Goal: Communication & Community: Answer question/provide support

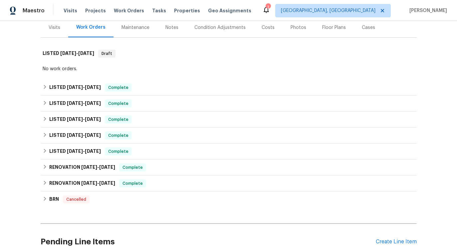
scroll to position [82, 0]
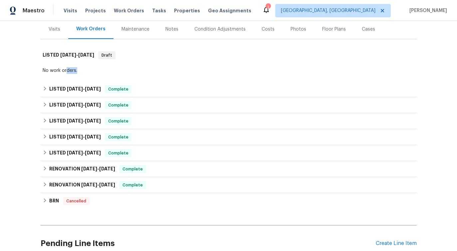
drag, startPoint x: 67, startPoint y: 71, endPoint x: 103, endPoint y: 71, distance: 35.9
click at [103, 71] on div "No work orders." at bounding box center [229, 70] width 372 height 7
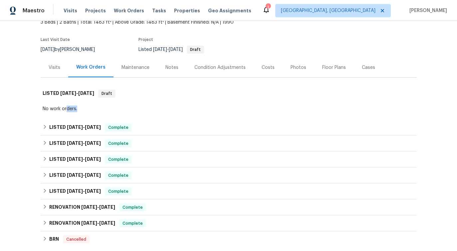
scroll to position [0, 0]
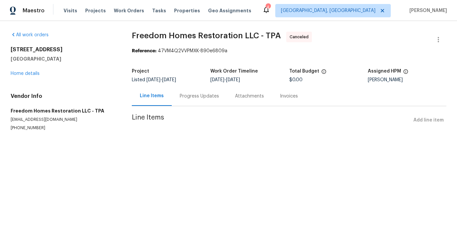
click at [189, 90] on div "Progress Updates" at bounding box center [199, 96] width 55 height 20
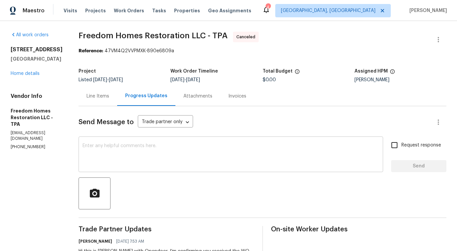
click at [230, 153] on textarea at bounding box center [231, 154] width 296 height 23
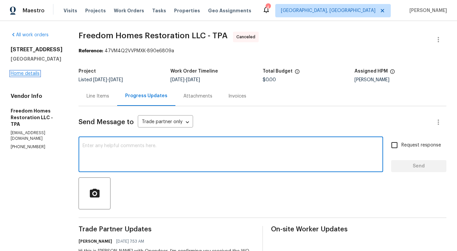
click at [31, 72] on link "Home details" at bounding box center [25, 73] width 29 height 5
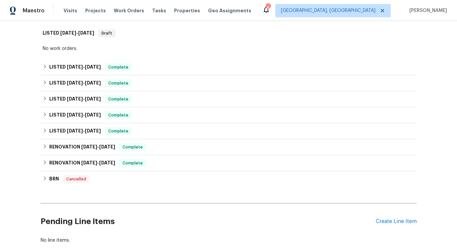
scroll to position [141, 0]
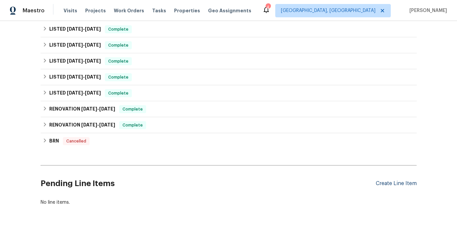
click at [393, 183] on div "Create Line Item" at bounding box center [396, 183] width 41 height 6
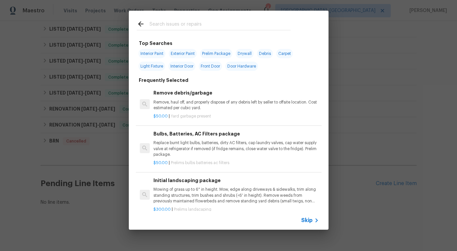
click at [308, 220] on span "Skip" at bounding box center [306, 220] width 11 height 7
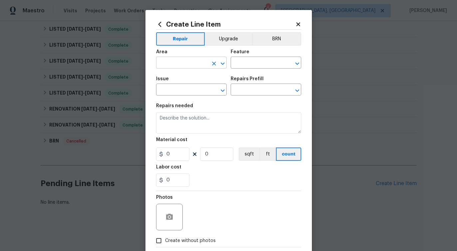
click at [184, 65] on input "text" at bounding box center [182, 63] width 52 height 10
click at [179, 77] on li "Back" at bounding box center [191, 78] width 71 height 11
type input "Back"
click at [248, 58] on div "Feature" at bounding box center [266, 54] width 71 height 9
click at [248, 59] on input "text" at bounding box center [257, 63] width 52 height 10
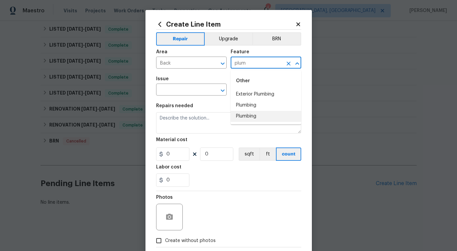
click at [252, 115] on li "Plumbing" at bounding box center [266, 116] width 71 height 11
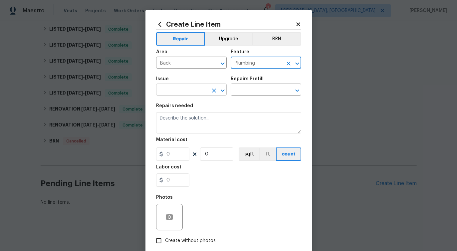
type input "Plumbing"
click at [196, 95] on input "text" at bounding box center [182, 90] width 52 height 10
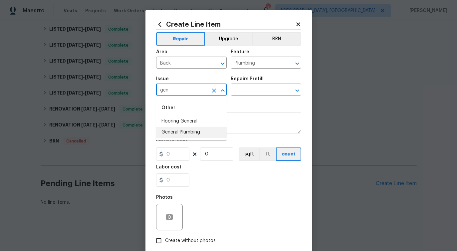
click at [182, 135] on li "General Plumbing" at bounding box center [191, 132] width 71 height 11
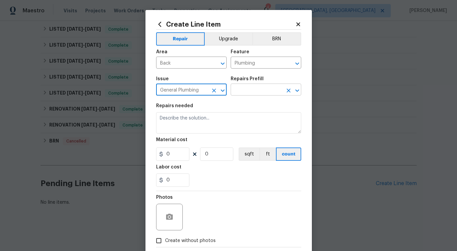
type input "General Plumbing"
click at [253, 91] on input "text" at bounding box center [257, 90] width 52 height 10
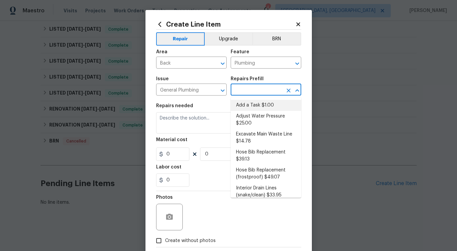
click at [253, 104] on li "Add a Task $1.00" at bounding box center [266, 105] width 71 height 11
type input "Add a Task $1.00"
type textarea "HPM to detail"
type input "1"
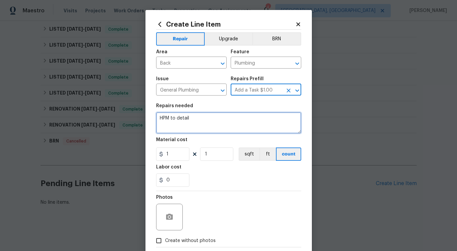
click at [174, 121] on textarea "HPM to detail" at bounding box center [228, 122] width 145 height 21
paste textarea "Feedback received that there may be water issues at the back of the property. P…"
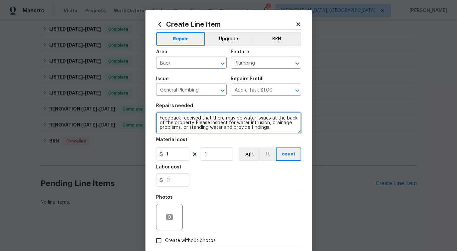
type textarea "Feedback received that there may be water issues at the back of the property. P…"
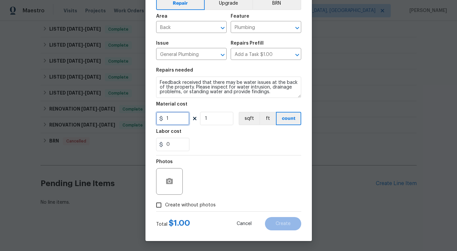
click at [176, 119] on input "1" at bounding box center [172, 118] width 33 height 13
type input "75"
click at [224, 168] on div "Photos" at bounding box center [228, 176] width 145 height 43
click at [208, 205] on span "Create without photos" at bounding box center [190, 205] width 51 height 7
click at [165, 205] on input "Create without photos" at bounding box center [158, 205] width 13 height 13
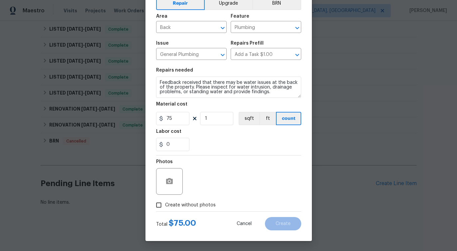
checkbox input "true"
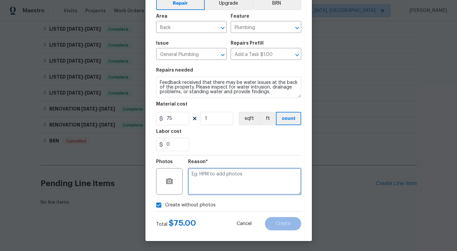
click at [229, 181] on textarea at bounding box center [244, 181] width 113 height 27
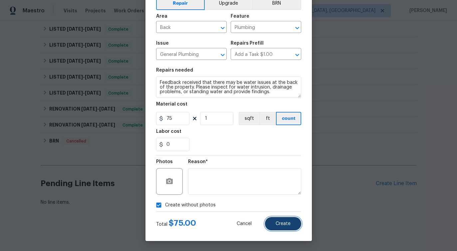
click at [281, 223] on span "Create" at bounding box center [282, 223] width 15 height 5
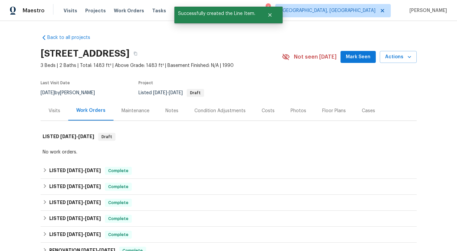
scroll to position [231, 0]
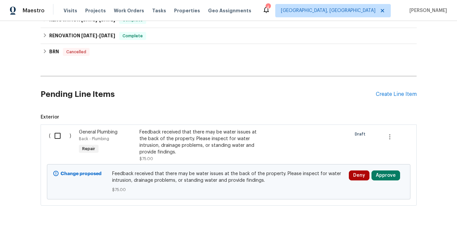
click at [57, 136] on input "checkbox" at bounding box center [60, 136] width 19 height 14
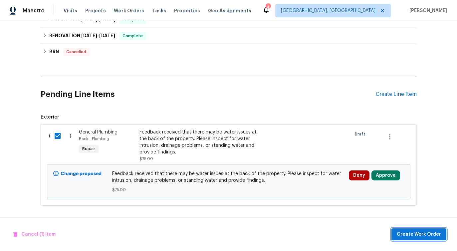
click at [406, 237] on span "Create Work Order" at bounding box center [419, 234] width 44 height 8
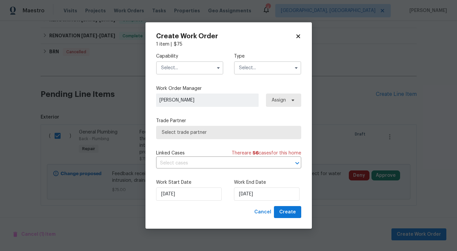
click at [198, 73] on input "text" at bounding box center [189, 67] width 67 height 13
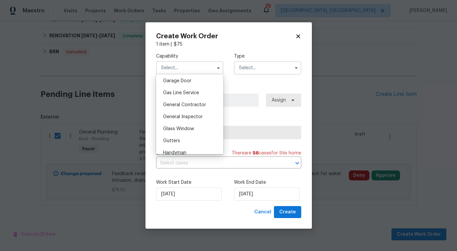
scroll to position [308, 0]
click at [268, 212] on span "Cancel" at bounding box center [262, 212] width 17 height 8
checkbox input "false"
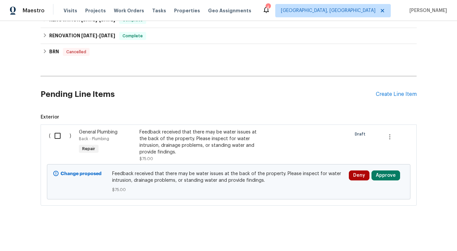
click at [387, 98] on div "Pending Line Items Create Line Item" at bounding box center [229, 94] width 376 height 31
click at [391, 93] on div "Create Line Item" at bounding box center [396, 94] width 41 height 6
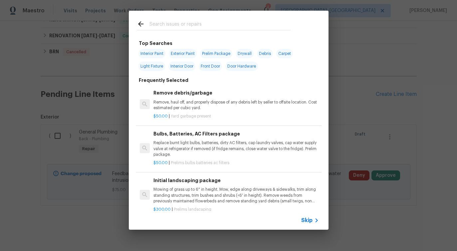
click at [302, 218] on span "Skip" at bounding box center [306, 220] width 11 height 7
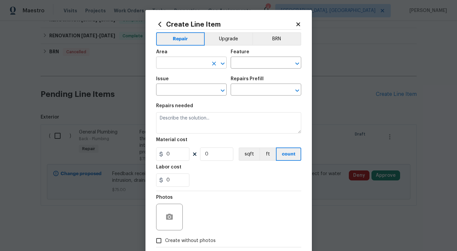
click at [193, 63] on input "text" at bounding box center [182, 63] width 52 height 10
click at [196, 78] on li "In-ground pool / Spa" at bounding box center [191, 78] width 71 height 11
type input "In-ground pool / Spa"
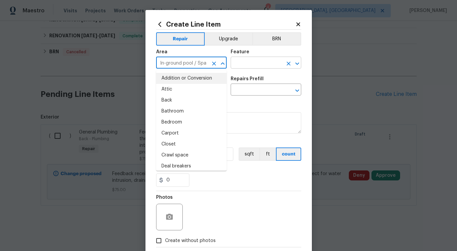
click at [255, 63] on input "text" at bounding box center [257, 63] width 52 height 10
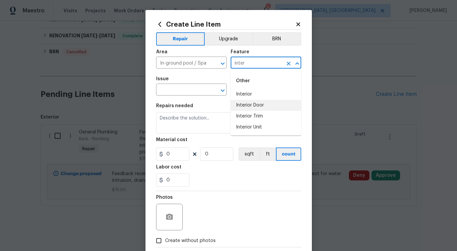
click at [257, 105] on li "Interior Door" at bounding box center [266, 105] width 71 height 11
type input "Interior Door"
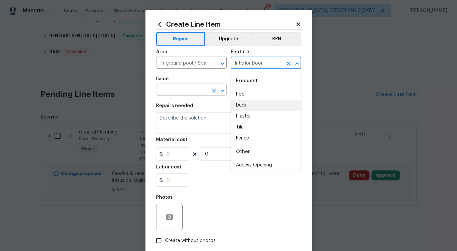
click at [178, 90] on input "text" at bounding box center [182, 90] width 52 height 10
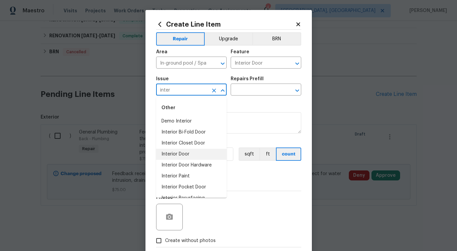
click at [179, 154] on li "Interior Door" at bounding box center [191, 154] width 71 height 11
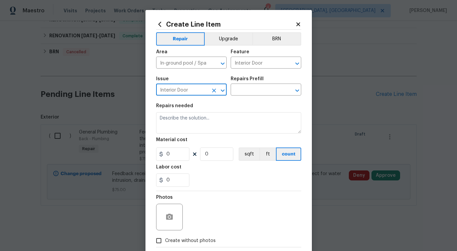
type input "Interior Door"
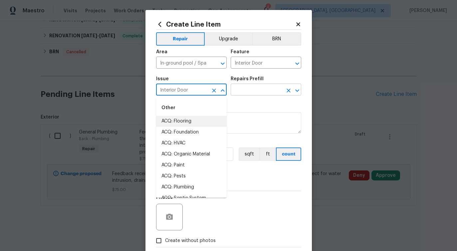
click at [253, 88] on input "text" at bounding box center [257, 90] width 52 height 10
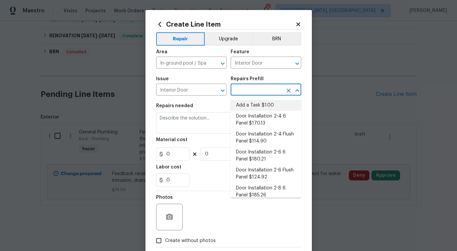
click at [255, 103] on li "Add a Task $1.00" at bounding box center [266, 105] width 71 height 11
type textarea "HPM to detail"
type input "1"
type input "Add a Task $1.00"
type input "1"
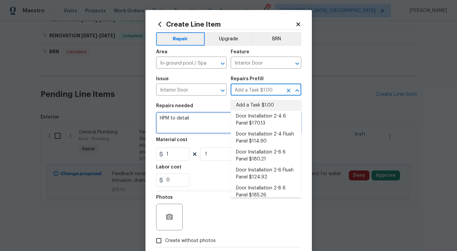
click at [177, 121] on textarea "HPM to detail" at bounding box center [228, 122] width 145 height 21
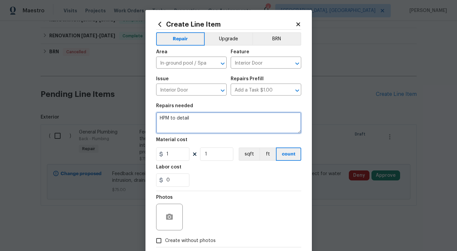
click at [177, 121] on textarea "HPM to detail" at bounding box center [228, 122] width 145 height 21
paste textarea "Received feedback that the door handle to the pool area is coming loose. Please…"
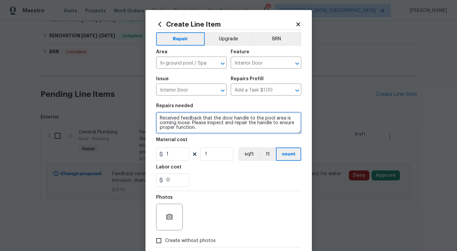
type textarea "Received feedback that the door handle to the pool area is coming loose. Please…"
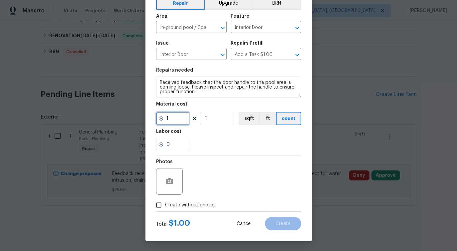
click at [168, 122] on input "1" at bounding box center [172, 118] width 33 height 13
type input "75"
click at [189, 202] on span "Create without photos" at bounding box center [190, 205] width 51 height 7
click at [165, 201] on input "Create without photos" at bounding box center [158, 205] width 13 height 13
checkbox input "true"
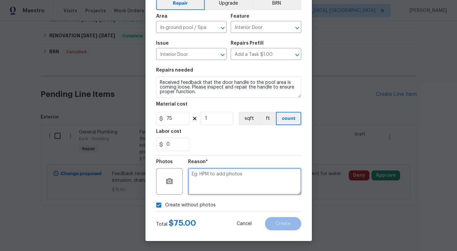
click at [225, 178] on textarea at bounding box center [244, 181] width 113 height 27
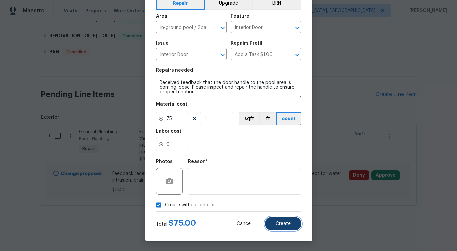
click at [286, 226] on span "Create" at bounding box center [282, 223] width 15 height 5
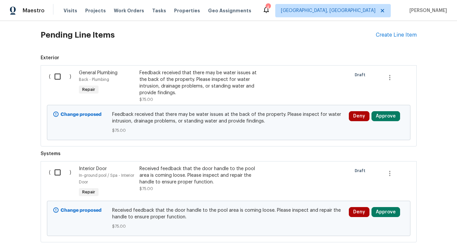
scroll to position [289, 0]
click at [57, 76] on input "checkbox" at bounding box center [60, 77] width 19 height 14
checkbox input "true"
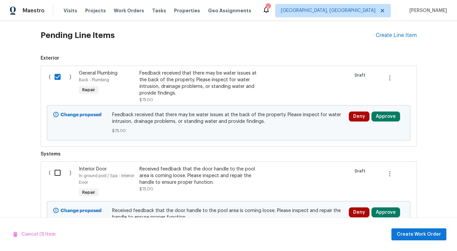
scroll to position [317, 0]
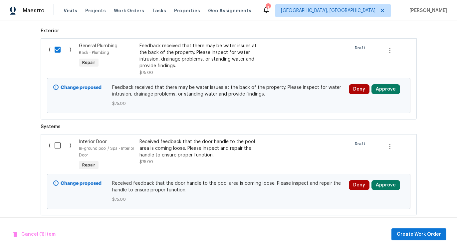
click at [57, 147] on input "checkbox" at bounding box center [60, 145] width 19 height 14
checkbox input "true"
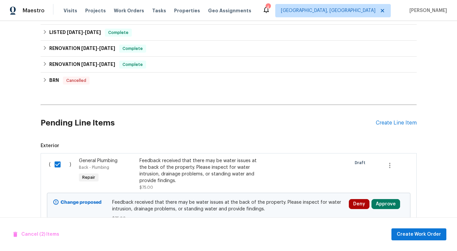
scroll to position [327, 0]
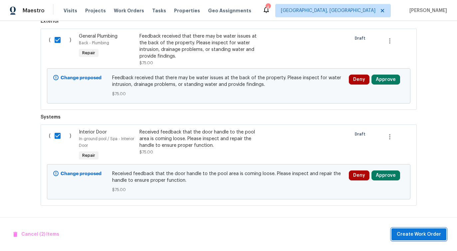
click at [427, 234] on span "Create Work Order" at bounding box center [419, 234] width 44 height 8
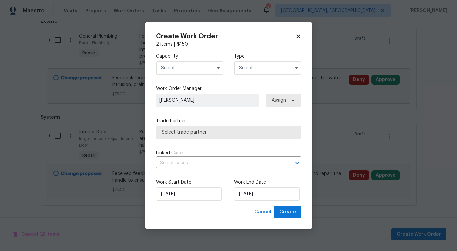
checkbox input "false"
click at [199, 70] on input "text" at bounding box center [189, 67] width 67 height 13
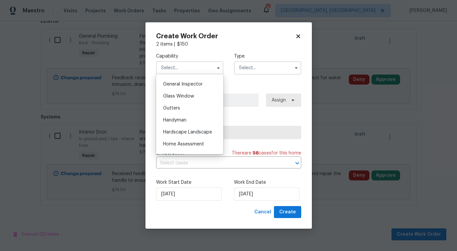
scroll to position [330, 0]
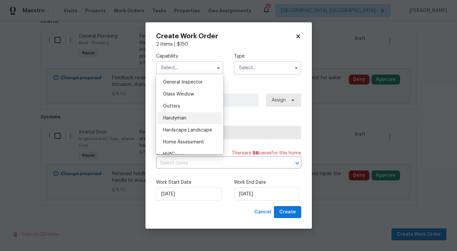
click at [192, 119] on div "Handyman" at bounding box center [190, 118] width 64 height 12
type input "Handyman"
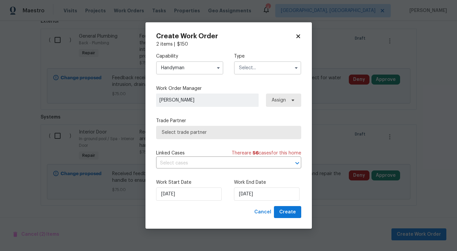
click at [225, 130] on span "Select trade partner" at bounding box center [229, 132] width 134 height 7
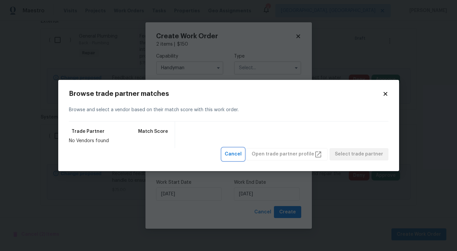
click at [242, 157] on span "Cancel" at bounding box center [233, 154] width 17 height 8
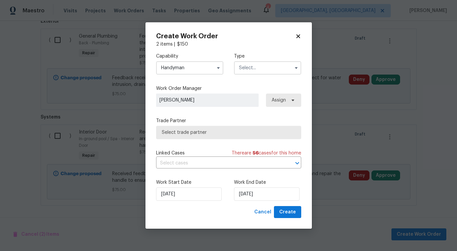
click at [243, 72] on input "text" at bounding box center [267, 67] width 67 height 13
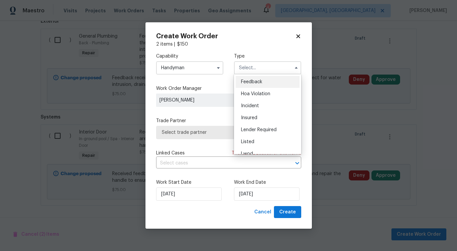
click at [244, 83] on span "Feedback" at bounding box center [251, 82] width 21 height 5
type input "Feedback"
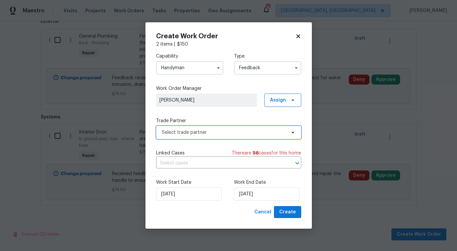
click at [181, 135] on span "Select trade partner" at bounding box center [224, 132] width 124 height 7
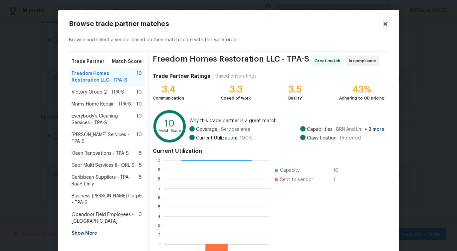
scroll to position [43, 0]
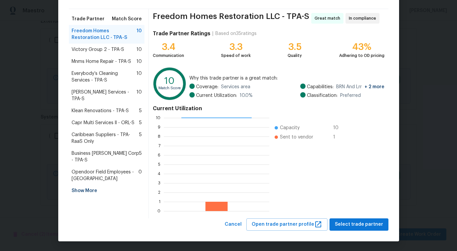
click at [91, 53] on div "Victory Group 2 - TPA-S 10" at bounding box center [107, 50] width 76 height 12
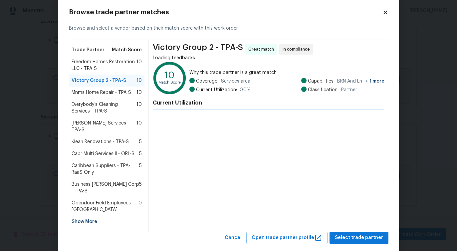
scroll to position [15, 0]
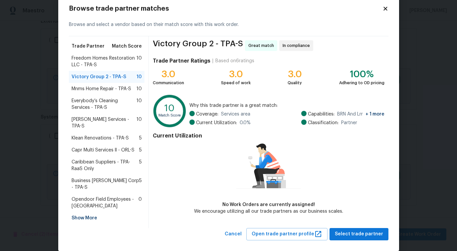
click at [97, 92] on div "Mnms Home Repair - TPA-S 10" at bounding box center [107, 89] width 76 height 12
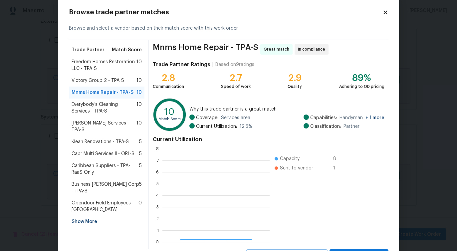
scroll to position [93, 107]
click at [104, 63] on span "Freedom Homes Restoration LLC - TPA-S" at bounding box center [104, 65] width 65 height 13
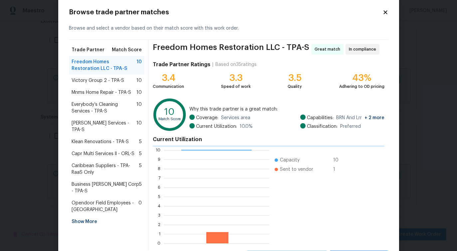
scroll to position [93, 105]
click at [102, 82] on span "Victory Group 2 - TPA-S" at bounding box center [98, 80] width 53 height 7
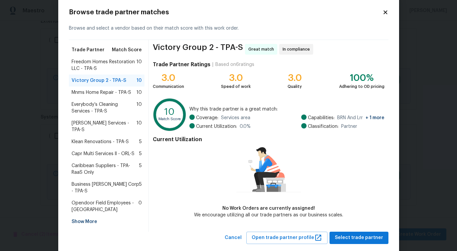
click at [106, 63] on span "Freedom Homes Restoration LLC - TPA-S" at bounding box center [104, 65] width 65 height 13
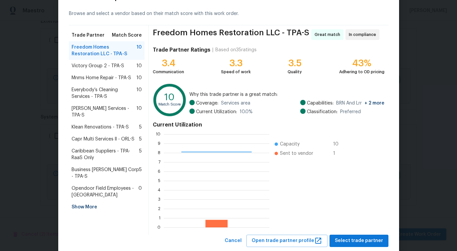
scroll to position [30, 0]
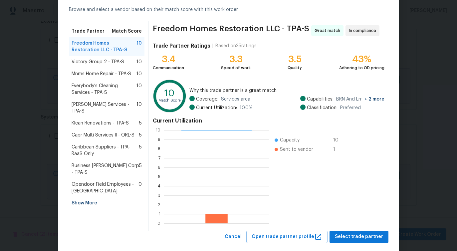
click at [101, 106] on span "Gabler Services - TPA-S" at bounding box center [104, 107] width 65 height 13
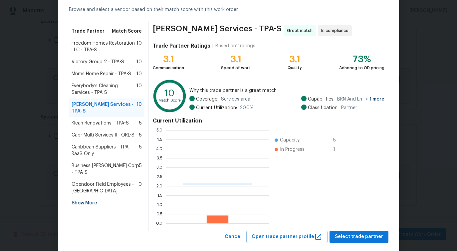
scroll to position [0, 0]
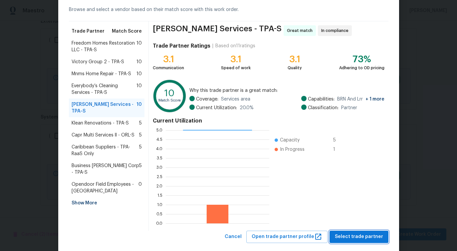
click at [362, 239] on span "Select trade partner" at bounding box center [359, 237] width 48 height 8
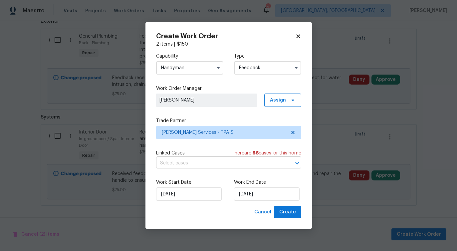
click at [185, 163] on input "text" at bounding box center [219, 163] width 126 height 10
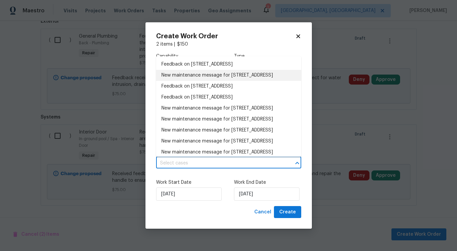
click at [195, 77] on li "New maintenance message for 5030 Creekview Ln , Lakeland, FL 33811" at bounding box center [228, 75] width 145 height 11
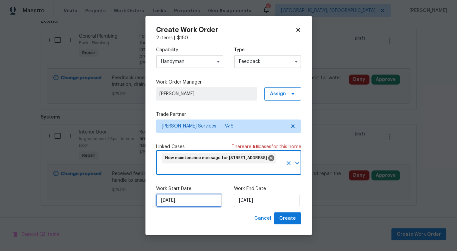
click at [188, 206] on input "[DATE]" at bounding box center [189, 200] width 66 height 13
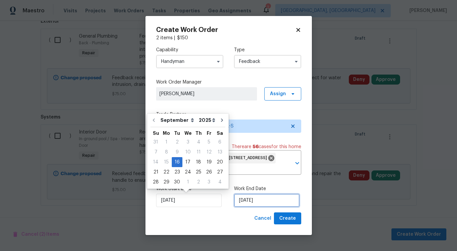
click at [252, 204] on input "[DATE]" at bounding box center [267, 200] width 66 height 13
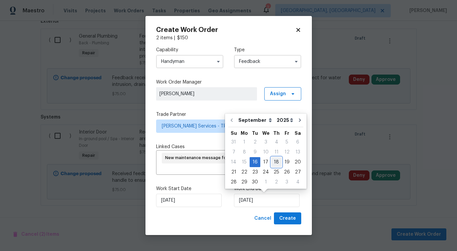
click at [272, 163] on div "18" at bounding box center [276, 161] width 10 height 9
type input "[DATE]"
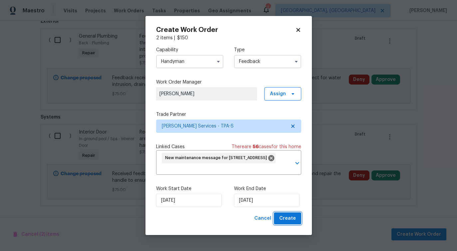
click at [290, 215] on span "Create" at bounding box center [287, 218] width 17 height 8
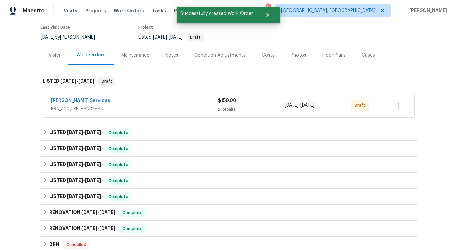
scroll to position [41, 0]
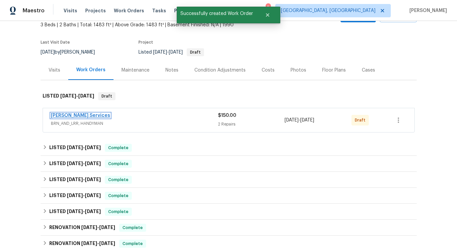
click at [70, 114] on link "Gabler Services" at bounding box center [80, 115] width 59 height 5
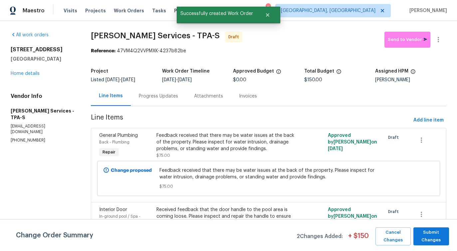
scroll to position [51, 0]
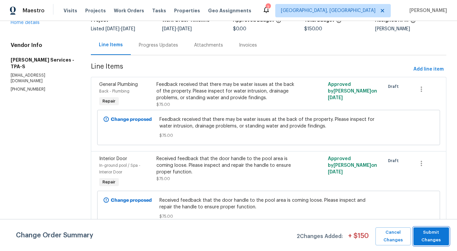
click at [431, 237] on span "Submit Changes" at bounding box center [431, 236] width 29 height 15
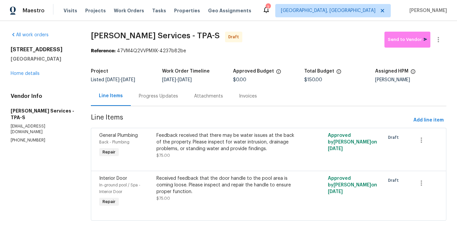
scroll to position [0, 0]
click at [241, 144] on div "Feedback received that there may be water issues at the back of the property. P…" at bounding box center [225, 142] width 139 height 20
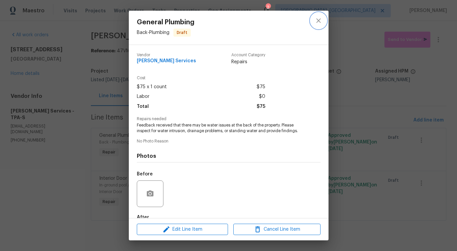
click at [312, 19] on button "close" at bounding box center [318, 21] width 16 height 16
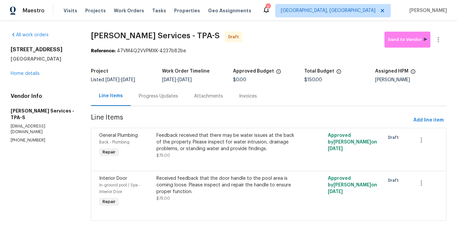
click at [156, 105] on div "Progress Updates" at bounding box center [158, 96] width 55 height 20
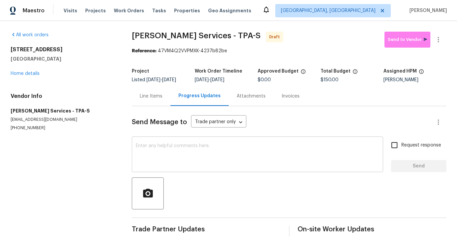
click at [262, 157] on textarea at bounding box center [257, 154] width 243 height 23
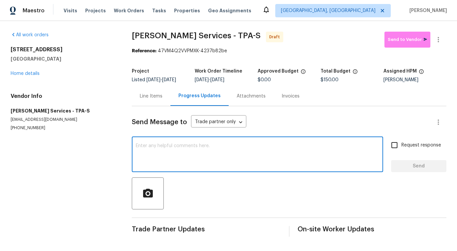
paste textarea "Hi this is Pavithra with Opendoor. I’m confirming you received the WO for the p…"
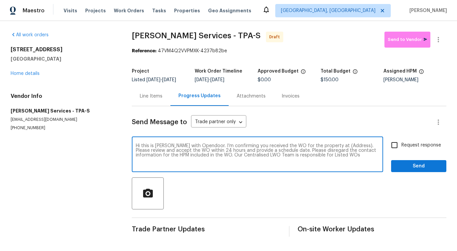
click at [339, 146] on textarea "Hi this is Pavithra with Opendoor. I’m confirming you received the WO for the p…" at bounding box center [257, 154] width 243 height 23
paste textarea "5030 Creekview Ln, Lakeland, FL 33811"
type textarea "Hi this is Pavithra with Opendoor. I’m confirming you received the WO for the p…"
click at [413, 144] on span "Request response" at bounding box center [421, 145] width 40 height 7
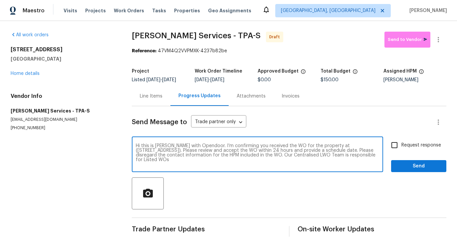
click at [401, 144] on input "Request response" at bounding box center [394, 145] width 14 height 14
checkbox input "true"
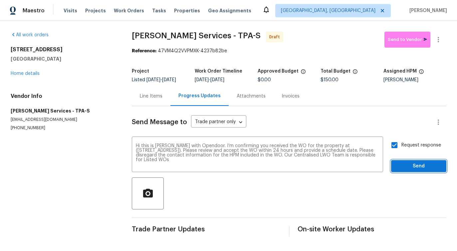
click at [416, 162] on span "Send" at bounding box center [418, 166] width 45 height 8
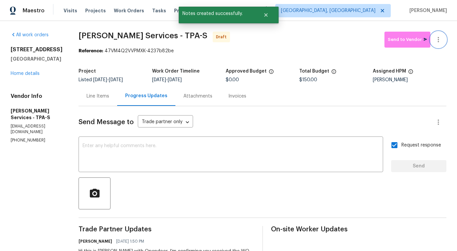
click at [443, 38] on button "button" at bounding box center [438, 40] width 16 height 16
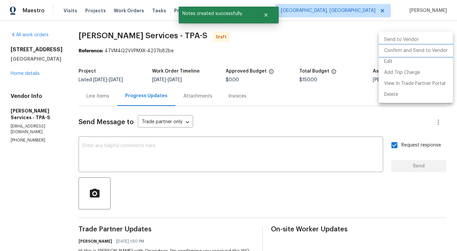
click at [420, 51] on li "Confirm and Send to Vendor" at bounding box center [416, 50] width 74 height 11
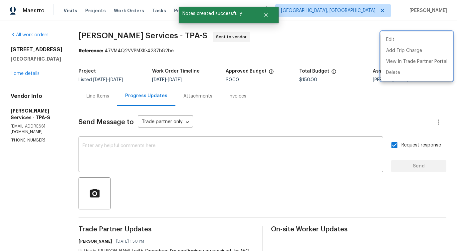
click at [282, 162] on div at bounding box center [228, 125] width 457 height 251
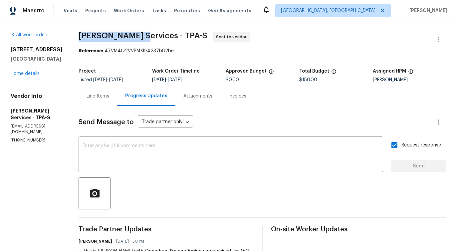
drag, startPoint x: 81, startPoint y: 35, endPoint x: 142, endPoint y: 35, distance: 60.9
click at [142, 35] on div "All work orders 5030 Creekview Ln Lakeland, FL 33811 Home details Vendor Info G…" at bounding box center [228, 160] width 457 height 279
copy span "Gabler Services"
click at [101, 34] on span "Gabler Services - TPA-S" at bounding box center [143, 36] width 129 height 8
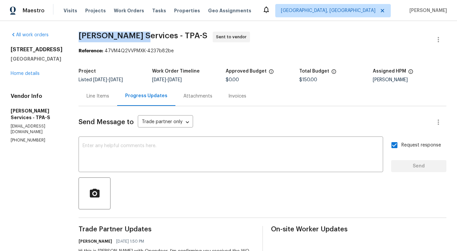
drag, startPoint x: 83, startPoint y: 36, endPoint x: 141, endPoint y: 35, distance: 57.6
click at [141, 35] on span "Gabler Services - TPA-S" at bounding box center [143, 36] width 129 height 8
copy span "Gabler Services"
click at [96, 101] on div "Line Items" at bounding box center [98, 96] width 39 height 20
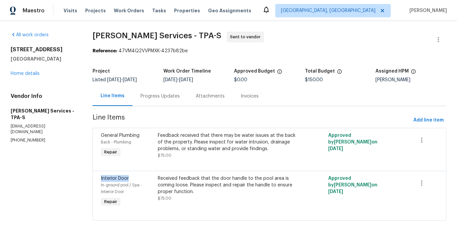
drag, startPoint x: 101, startPoint y: 178, endPoint x: 141, endPoint y: 177, distance: 39.6
click at [141, 177] on div "Interior Door" at bounding box center [127, 178] width 53 height 7
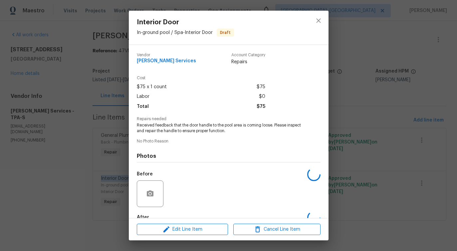
copy span "Interior Door"
click at [317, 20] on icon "close" at bounding box center [318, 21] width 8 height 8
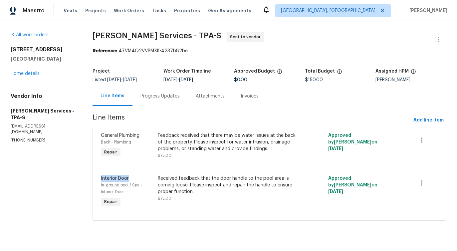
click at [428, 189] on div at bounding box center [426, 183] width 24 height 16
click at [424, 186] on icon "button" at bounding box center [422, 183] width 8 height 8
click at [421, 181] on li "Cancel" at bounding box center [427, 183] width 26 height 11
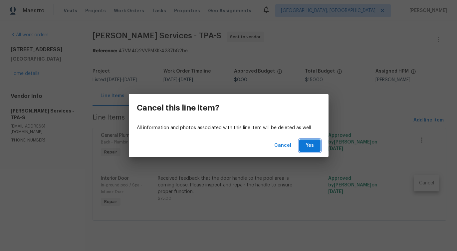
click at [308, 147] on span "Yes" at bounding box center [309, 145] width 11 height 8
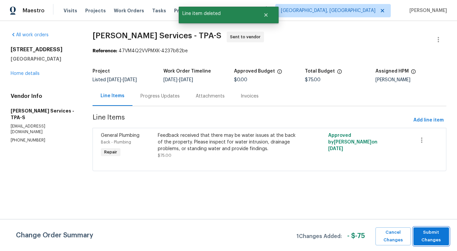
click at [428, 232] on span "Submit Changes" at bounding box center [431, 236] width 29 height 15
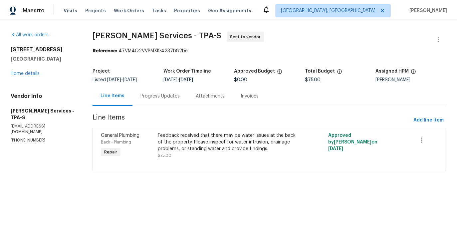
click at [157, 100] on div "Progress Updates" at bounding box center [159, 96] width 55 height 20
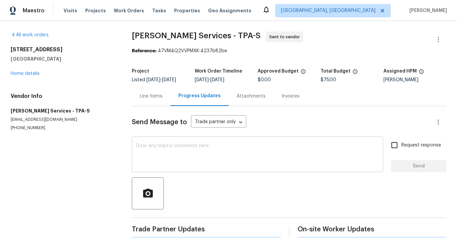
click at [181, 147] on textarea at bounding box center [257, 154] width 243 height 23
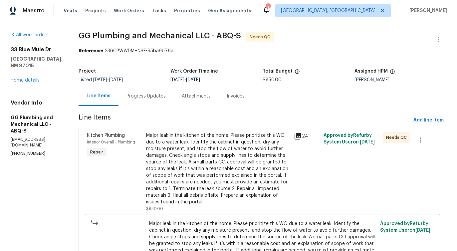
click at [166, 94] on div "Progress Updates" at bounding box center [145, 96] width 39 height 7
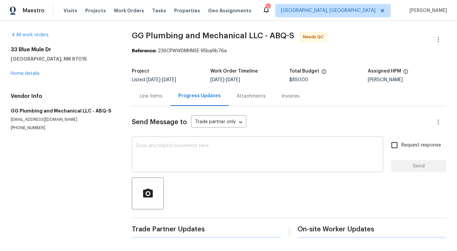
click at [183, 138] on div "x ​" at bounding box center [257, 155] width 251 height 34
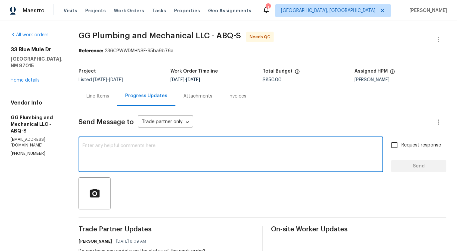
click at [109, 99] on div "Line Items" at bounding box center [97, 96] width 23 height 7
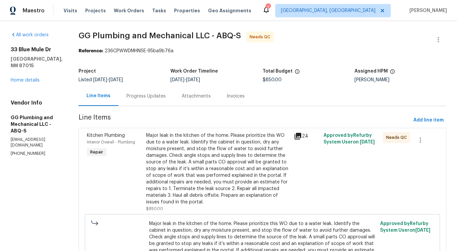
scroll to position [66, 0]
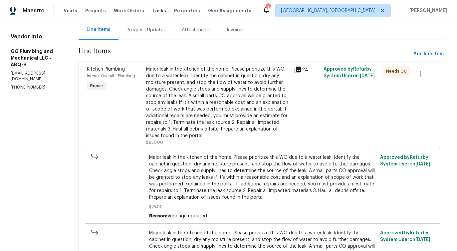
click at [233, 118] on div "Major leak in the kitchen of the home. Please prioritize this WO due to a water…" at bounding box center [218, 102] width 144 height 73
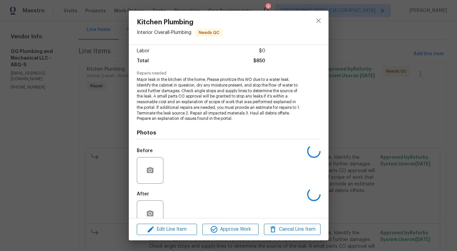
scroll to position [61, 0]
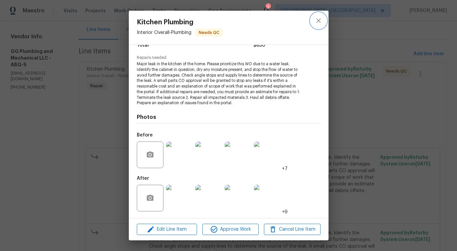
click at [320, 22] on icon "close" at bounding box center [318, 20] width 4 height 4
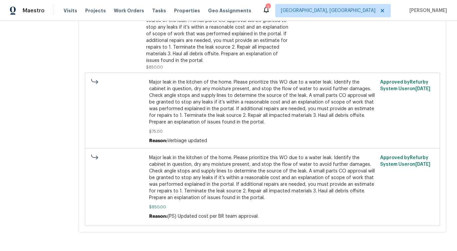
scroll to position [0, 0]
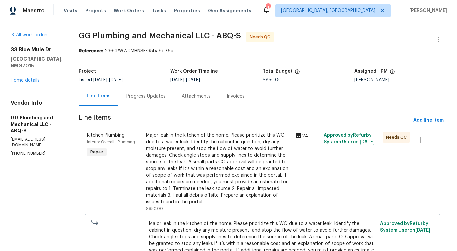
click at [238, 156] on div "Major leak in the kitchen of the home. Please prioritize this WO due to a water…" at bounding box center [218, 168] width 144 height 73
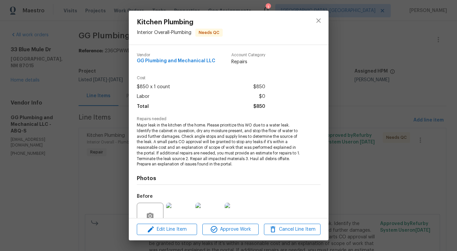
scroll to position [61, 0]
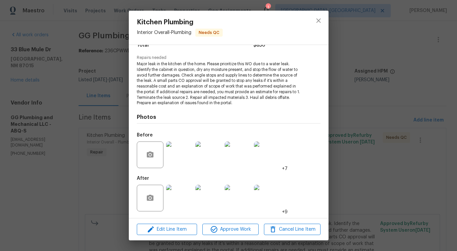
click at [185, 161] on img at bounding box center [179, 154] width 27 height 27
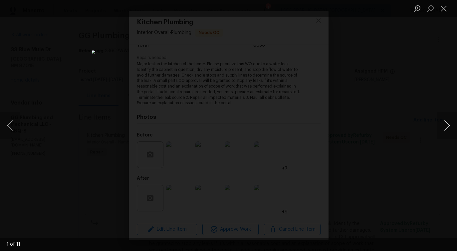
click at [448, 125] on button "Next image" at bounding box center [447, 125] width 20 height 27
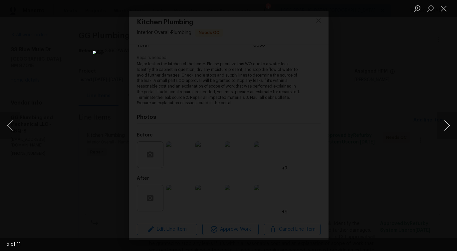
click at [448, 125] on button "Next image" at bounding box center [447, 125] width 20 height 27
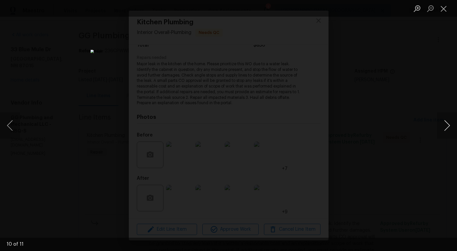
click at [448, 125] on button "Next image" at bounding box center [447, 125] width 20 height 27
click at [439, 11] on button "Close lightbox" at bounding box center [443, 9] width 13 height 12
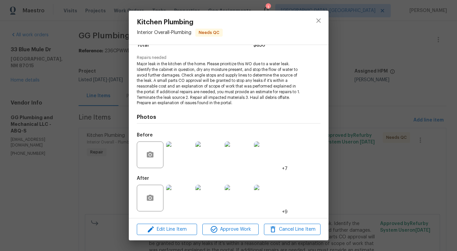
click at [176, 204] on img at bounding box center [179, 198] width 27 height 27
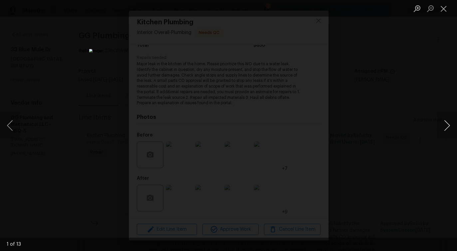
click at [445, 126] on button "Next image" at bounding box center [447, 125] width 20 height 27
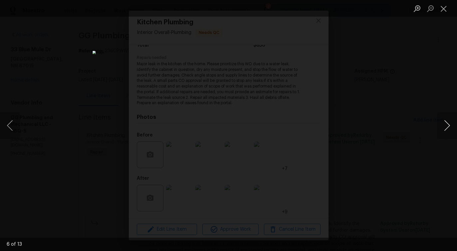
click at [445, 126] on button "Next image" at bounding box center [447, 125] width 20 height 27
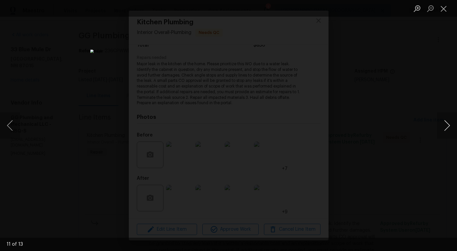
click at [445, 126] on button "Next image" at bounding box center [447, 125] width 20 height 27
click at [442, 9] on button "Close lightbox" at bounding box center [443, 9] width 13 height 12
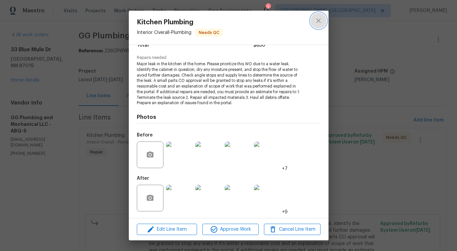
click at [311, 21] on button "close" at bounding box center [318, 21] width 16 height 16
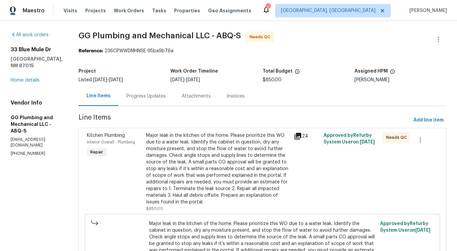
click at [38, 137] on p "ggplumbingandmechanical@gmail.com" at bounding box center [37, 142] width 52 height 11
copy p "ggplumbingandmechanical@gmail.com"
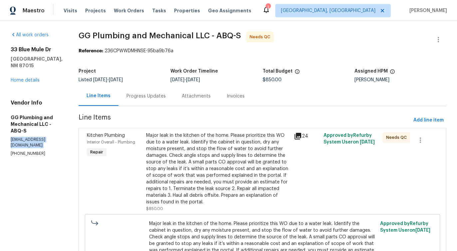
click at [29, 137] on section "All work orders 33 Blue Mule Dr Edgewood, NM 87015 Home details Vendor Info GG …" at bounding box center [37, 207] width 52 height 350
copy p "(505) 459-4192"
click at [166, 95] on div "Progress Updates" at bounding box center [145, 96] width 39 height 7
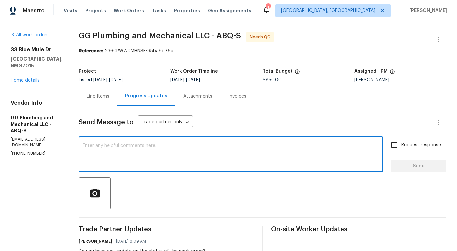
click at [194, 148] on textarea at bounding box center [231, 154] width 296 height 23
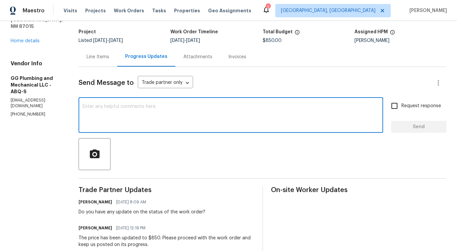
scroll to position [40, 0]
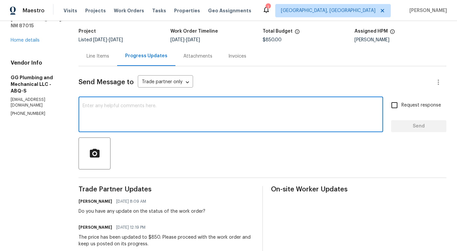
paste textarea "Hi, We've tried to call this number (317) 759-3858, but the call was not reacha…"
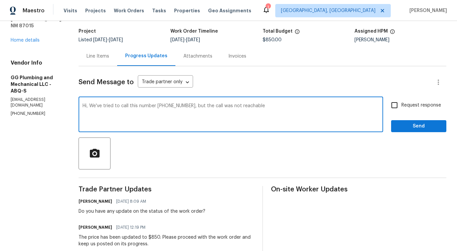
click at [14, 111] on p "(505) 459-4192" at bounding box center [37, 114] width 52 height 6
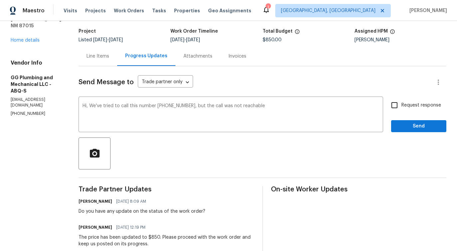
click at [14, 111] on p "(505) 459-4192" at bounding box center [37, 114] width 52 height 6
copy p "(505) 459-4192"
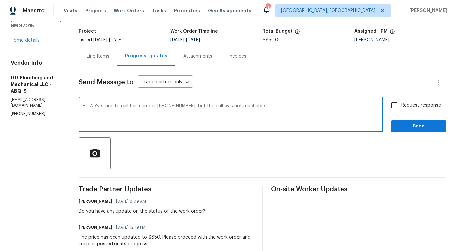
drag, startPoint x: 181, startPoint y: 105, endPoint x: 211, endPoint y: 106, distance: 30.6
click at [211, 106] on textarea "Hi, We've tried to call this number (317) 759-3858, but the call was not reacha…" at bounding box center [231, 114] width 296 height 23
drag, startPoint x: 181, startPoint y: 106, endPoint x: 209, endPoint y: 108, distance: 28.0
click at [209, 108] on textarea "Hi, We've tried to call this number (317) 759-3858, but the call was not reacha…" at bounding box center [231, 114] width 296 height 23
drag, startPoint x: 181, startPoint y: 106, endPoint x: 211, endPoint y: 105, distance: 30.6
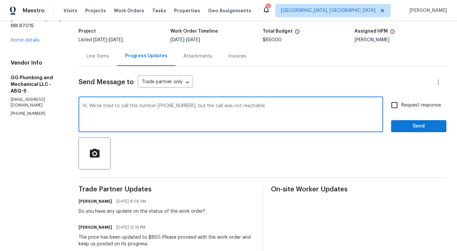
click at [211, 105] on textarea "Hi, We've tried to call this number (317) 759-3858, but the call was not reacha…" at bounding box center [231, 114] width 296 height 23
paste textarea "(505) 459-4192"
click at [0, 0] on span "reachable" at bounding box center [0, 0] width 0 height 0
type textarea "Hi, We've tried to call this number (505) 459-4192, but the call was not reacha…"
click at [403, 104] on span "Request response" at bounding box center [421, 105] width 40 height 7
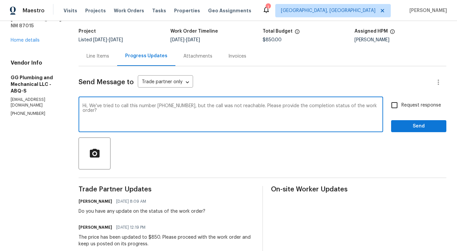
click at [401, 104] on input "Request response" at bounding box center [394, 105] width 14 height 14
checkbox input "true"
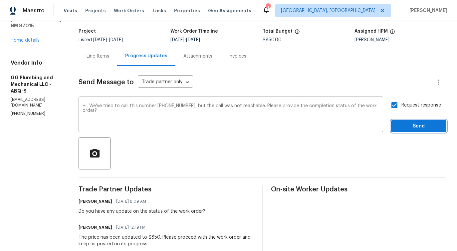
click at [412, 124] on span "Send" at bounding box center [418, 126] width 45 height 8
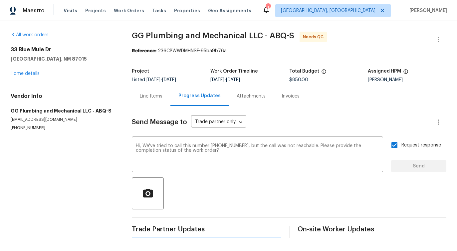
scroll to position [0, 0]
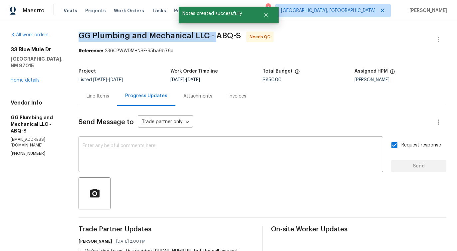
drag, startPoint x: 100, startPoint y: 36, endPoint x: 238, endPoint y: 34, distance: 137.1
copy span "GG Plumbing and Mechanical LLC -"
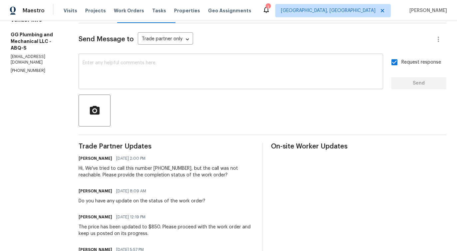
scroll to position [85, 0]
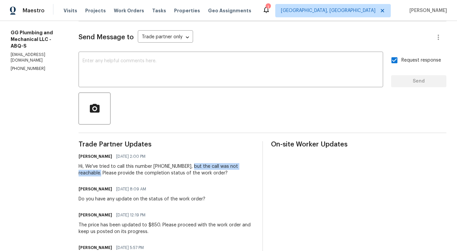
drag, startPoint x: 211, startPoint y: 166, endPoint x: 124, endPoint y: 173, distance: 87.8
click at [124, 173] on div "Hi, We've tried to call this number (505) 459-4192, but the call was not reacha…" at bounding box center [167, 169] width 176 height 13
copy div "but the call was not reachable."
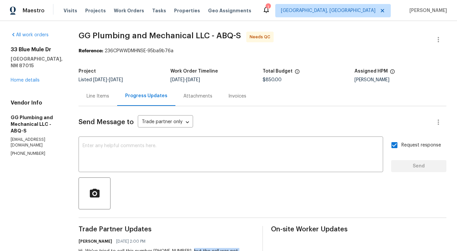
click at [32, 137] on p "ggplumbingandmechanical@gmail.com" at bounding box center [37, 142] width 52 height 11
copy p "ggplumbingandmechanical@gmail.com"
click at [113, 103] on div "Line Items" at bounding box center [98, 96] width 39 height 20
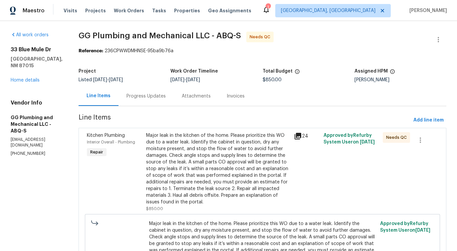
scroll to position [142, 0]
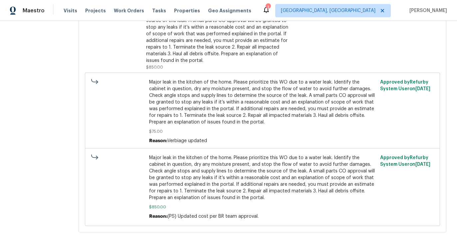
click at [201, 192] on span "Major leak in the kitchen of the home. Please prioritize this WO due to a water…" at bounding box center [262, 177] width 227 height 47
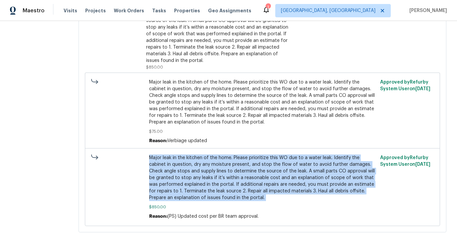
copy span "Major leak in the kitchen of the home. Please prioritize this WO due to a water…"
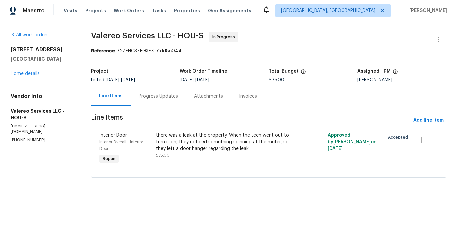
click at [153, 98] on div "Progress Updates" at bounding box center [158, 96] width 39 height 7
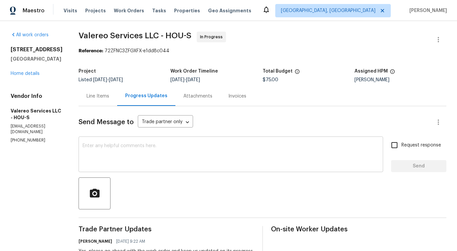
click at [168, 158] on textarea at bounding box center [231, 154] width 296 height 23
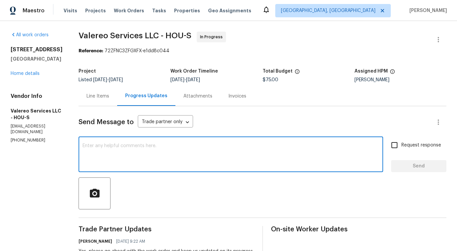
click at [164, 159] on textarea at bounding box center [231, 154] width 296 height 23
drag, startPoint x: 91, startPoint y: 144, endPoint x: 253, endPoint y: 144, distance: 162.3
click at [253, 144] on textarea "Do you have any update on the status of the work order?" at bounding box center [231, 154] width 296 height 23
type textarea "Do you have any update on the status of the work order?"
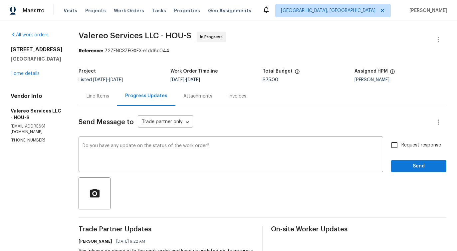
click at [414, 147] on span "Request response" at bounding box center [421, 145] width 40 height 7
click at [401, 147] on input "Request response" at bounding box center [394, 145] width 14 height 14
checkbox input "true"
click at [419, 167] on span "Send" at bounding box center [418, 166] width 45 height 8
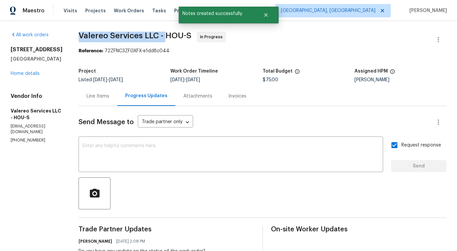
drag, startPoint x: 70, startPoint y: 36, endPoint x: 160, endPoint y: 37, distance: 90.5
click at [160, 37] on div "All work orders 3403 Satin Leaf Ln Richmond, TX 77469 Home details Vendor Info …" at bounding box center [228, 202] width 457 height 363
copy span "Valereo Services LLC -"
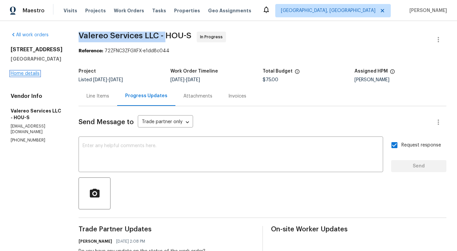
click at [26, 76] on link "Home details" at bounding box center [25, 73] width 29 height 5
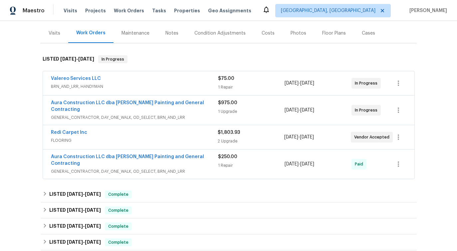
scroll to position [62, 0]
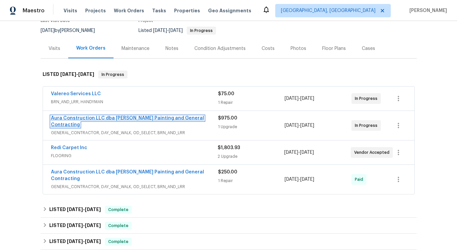
click at [59, 119] on link "Aura Construction LLC dba Logan's Painting and General Contracting" at bounding box center [127, 121] width 153 height 11
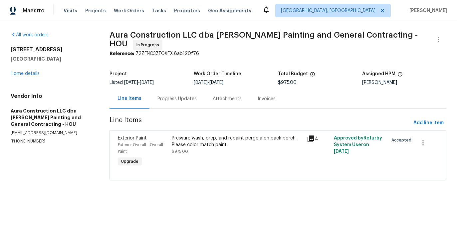
click at [170, 98] on div "Progress Updates" at bounding box center [176, 98] width 39 height 7
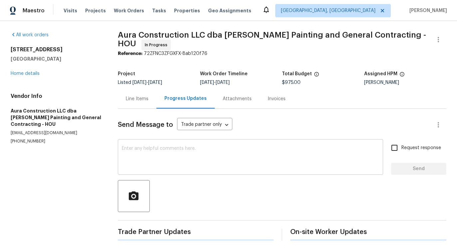
click at [173, 144] on div "x ​" at bounding box center [250, 158] width 265 height 34
click at [30, 73] on link "Home details" at bounding box center [25, 73] width 29 height 5
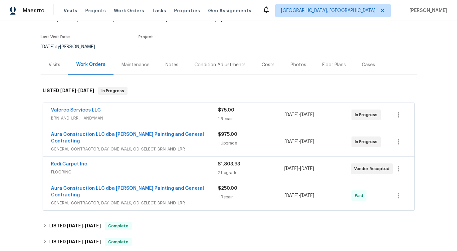
scroll to position [60, 0]
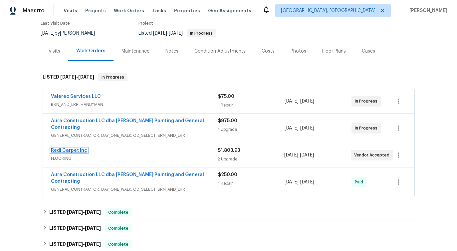
click at [72, 148] on link "Redi Carpet Inc" at bounding box center [69, 150] width 36 height 5
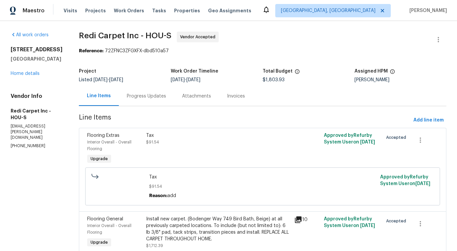
click at [151, 99] on div "Progress Updates" at bounding box center [146, 96] width 39 height 7
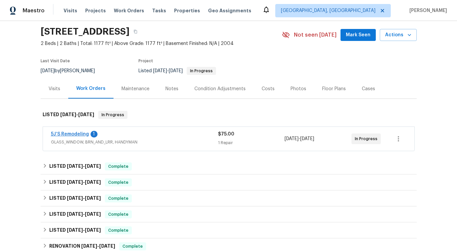
scroll to position [18, 0]
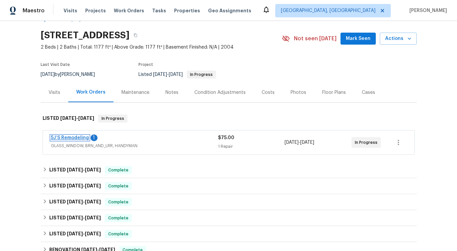
click at [77, 136] on link "5J’S Remodeling" at bounding box center [70, 137] width 38 height 5
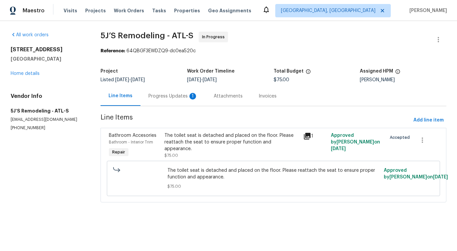
click at [174, 97] on div "Progress Updates 1" at bounding box center [172, 96] width 49 height 7
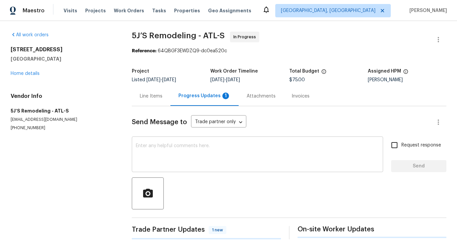
click at [179, 153] on textarea at bounding box center [257, 154] width 243 height 23
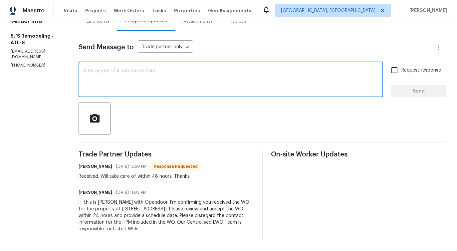
scroll to position [34, 0]
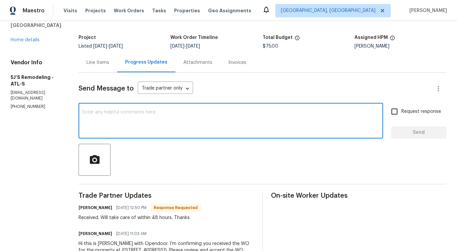
click at [143, 119] on textarea at bounding box center [231, 121] width 296 height 23
drag, startPoint x: 109, startPoint y: 115, endPoint x: 268, endPoint y: 117, distance: 159.4
click at [268, 117] on textarea "Do you have any update on the status of the work order?" at bounding box center [231, 121] width 296 height 23
type textarea "Do you have any update on the status of the work order?"
click at [399, 112] on input "Request response" at bounding box center [394, 111] width 14 height 14
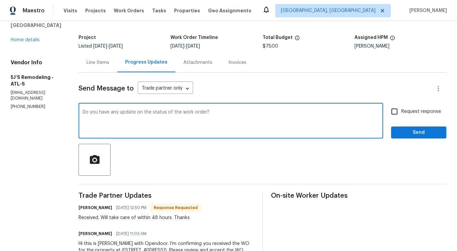
checkbox input "true"
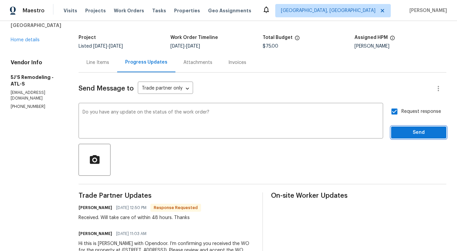
click at [407, 134] on span "Send" at bounding box center [418, 132] width 45 height 8
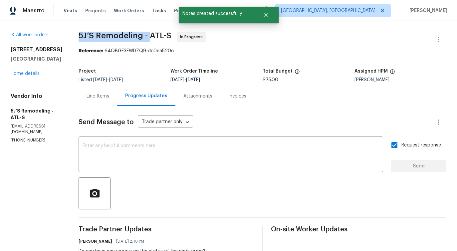
drag, startPoint x: 73, startPoint y: 34, endPoint x: 148, endPoint y: 35, distance: 75.9
click at [148, 35] on div "All work orders 4028 Orchard Hill Ter Stone Mountain, GA 30083 Home details Ven…" at bounding box center [228, 186] width 457 height 331
copy span "5J’S Remodeling -"
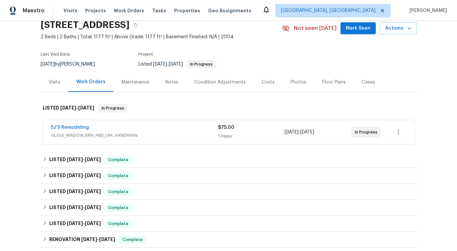
scroll to position [55, 0]
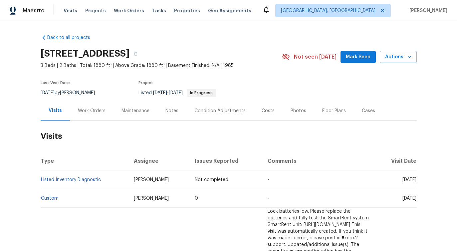
click at [88, 118] on div "Work Orders" at bounding box center [92, 111] width 44 height 20
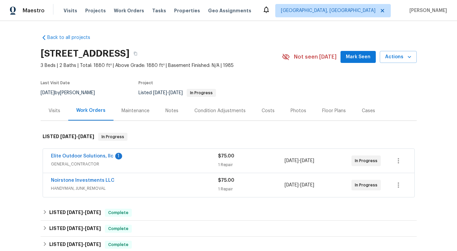
scroll to position [66, 0]
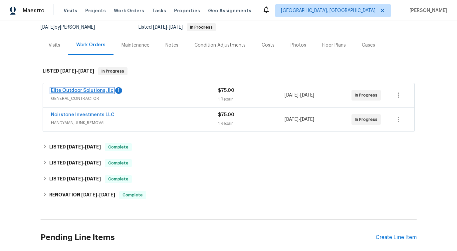
click at [89, 88] on link "Elite Outdoor Solutions, llc" at bounding box center [82, 90] width 63 height 5
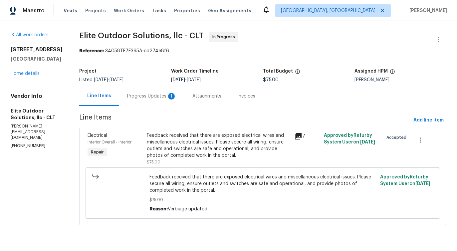
click at [170, 93] on div "1" at bounding box center [171, 96] width 7 height 7
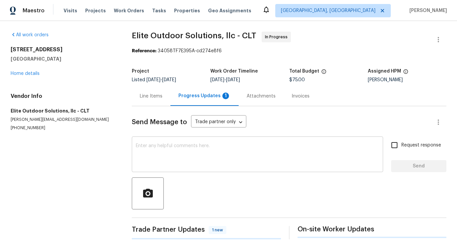
click at [173, 151] on textarea at bounding box center [257, 154] width 243 height 23
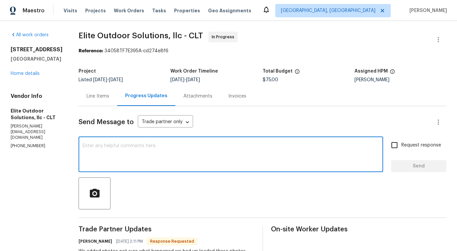
click at [89, 100] on div "Line Items" at bounding box center [98, 96] width 39 height 20
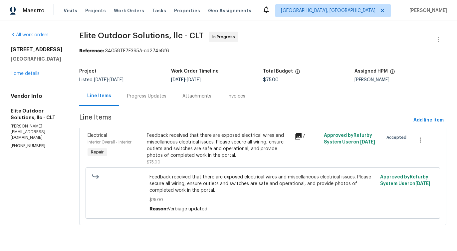
click at [240, 158] on div "Feedback received that there are exposed electrical wires and miscellaneous ele…" at bounding box center [219, 145] width 144 height 27
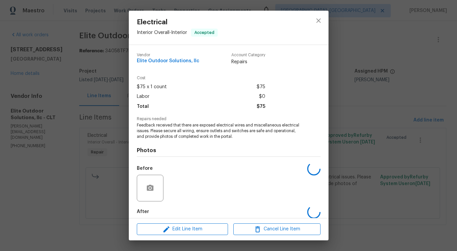
scroll to position [33, 0]
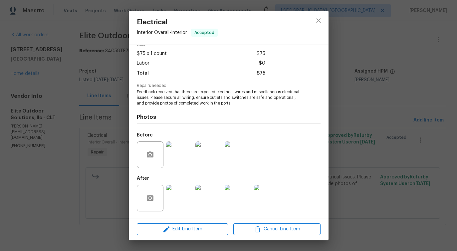
click at [167, 160] on img at bounding box center [179, 154] width 27 height 27
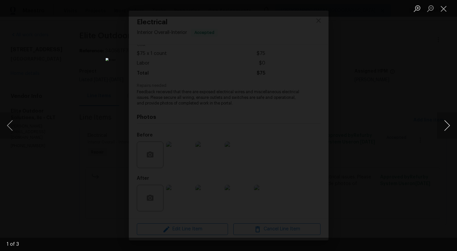
click at [447, 130] on button "Next image" at bounding box center [447, 125] width 20 height 27
click at [443, 8] on button "Close lightbox" at bounding box center [443, 9] width 13 height 12
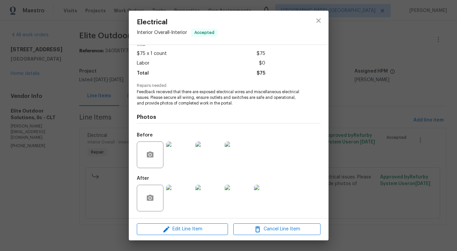
click at [188, 188] on img at bounding box center [179, 198] width 27 height 27
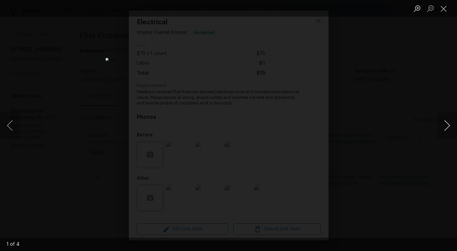
click at [442, 127] on button "Next image" at bounding box center [447, 125] width 20 height 27
click at [443, 9] on button "Close lightbox" at bounding box center [443, 9] width 13 height 12
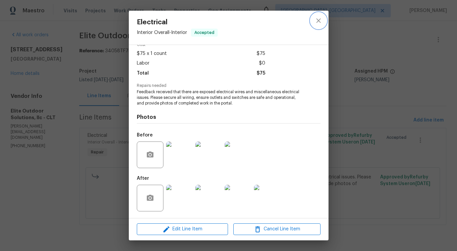
click at [314, 17] on button "close" at bounding box center [318, 21] width 16 height 16
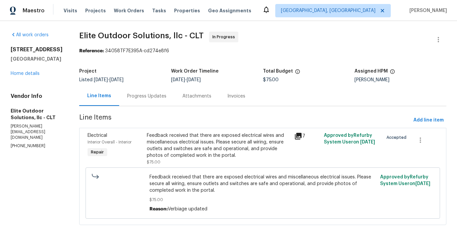
click at [143, 93] on div "Progress Updates" at bounding box center [146, 96] width 39 height 7
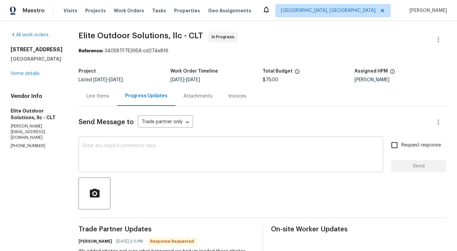
click at [158, 152] on textarea at bounding box center [231, 154] width 296 height 23
drag, startPoint x: 70, startPoint y: 34, endPoint x: 175, endPoint y: 39, distance: 104.6
click at [89, 99] on div "Line Items" at bounding box center [97, 96] width 23 height 7
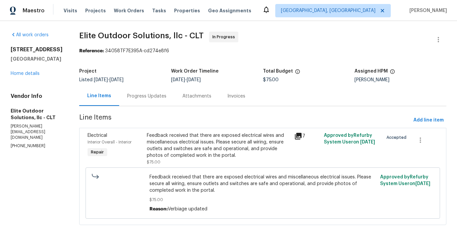
click at [225, 150] on div "Feedback received that there are exposed electrical wires and miscellaneous ele…" at bounding box center [219, 145] width 144 height 27
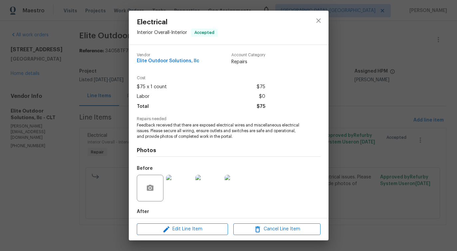
scroll to position [33, 0]
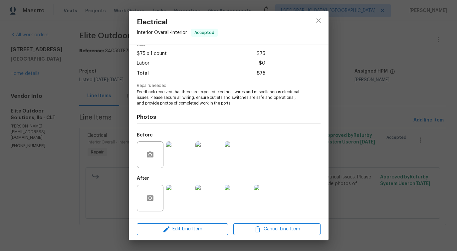
click at [177, 155] on img at bounding box center [179, 154] width 27 height 27
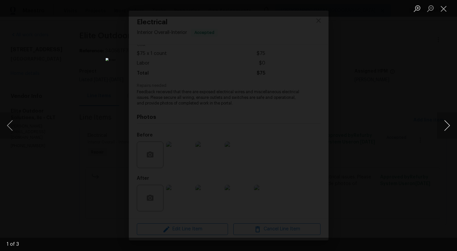
click at [448, 128] on button "Next image" at bounding box center [447, 125] width 20 height 27
click at [438, 5] on button "Close lightbox" at bounding box center [443, 9] width 13 height 12
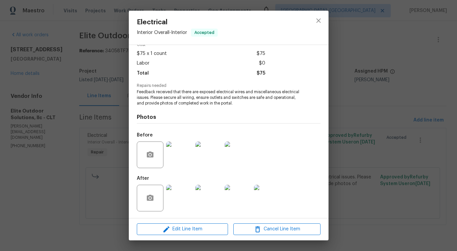
click at [176, 193] on img at bounding box center [179, 198] width 27 height 27
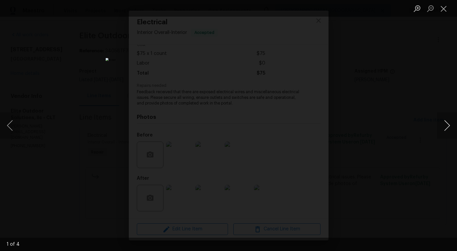
click at [446, 128] on button "Next image" at bounding box center [447, 125] width 20 height 27
click at [444, 11] on button "Close lightbox" at bounding box center [443, 9] width 13 height 12
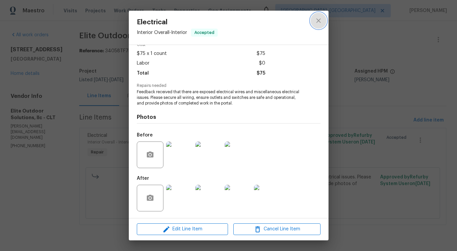
click at [318, 22] on icon "close" at bounding box center [318, 21] width 8 height 8
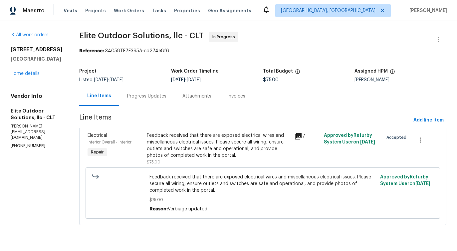
click at [156, 101] on div "Progress Updates" at bounding box center [146, 96] width 55 height 20
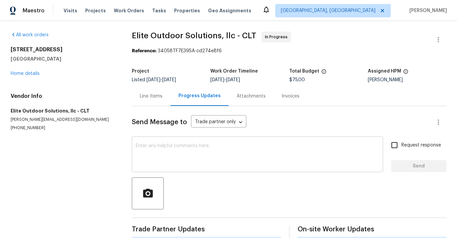
click at [171, 149] on textarea at bounding box center [257, 154] width 243 height 23
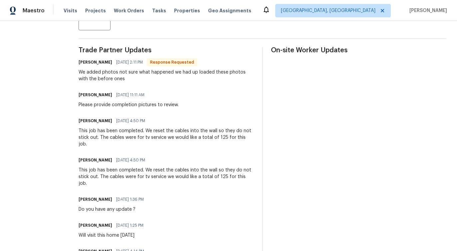
scroll to position [180, 0]
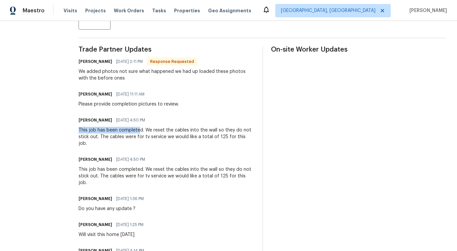
drag, startPoint x: 69, startPoint y: 129, endPoint x: 133, endPoint y: 131, distance: 63.9
click at [133, 131] on div "All work orders 4127 Bon Rea Dr Charlotte, NC 28226 Home details Vendor Info El…" at bounding box center [228, 104] width 457 height 526
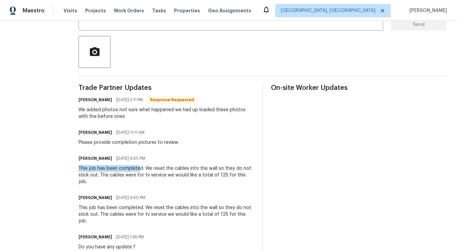
scroll to position [0, 0]
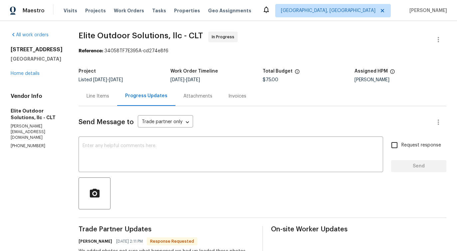
click at [105, 98] on div "Line Items" at bounding box center [98, 96] width 39 height 20
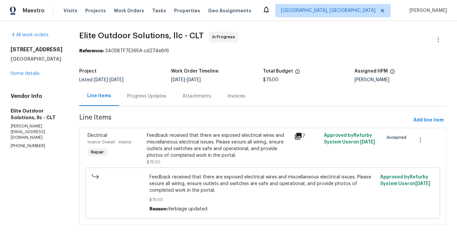
click at [190, 149] on div "Feedback received that there are exposed electrical wires and miscellaneous ele…" at bounding box center [219, 145] width 144 height 27
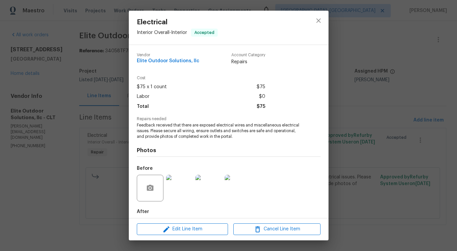
click at [190, 149] on h4 "Photos" at bounding box center [229, 150] width 184 height 7
click at [177, 233] on span "Edit Line Item" at bounding box center [182, 229] width 87 height 8
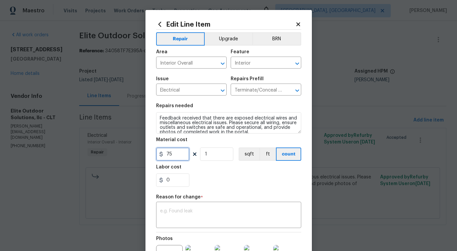
click at [168, 151] on input "75" at bounding box center [172, 153] width 33 height 13
type input "125"
click at [186, 216] on textarea at bounding box center [228, 216] width 137 height 14
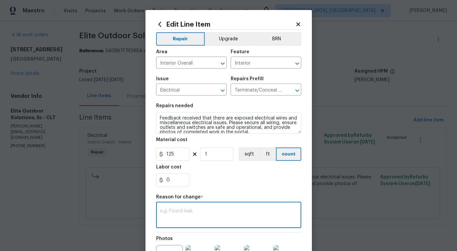
paste textarea "(PS) Updated per vendor's final cost."
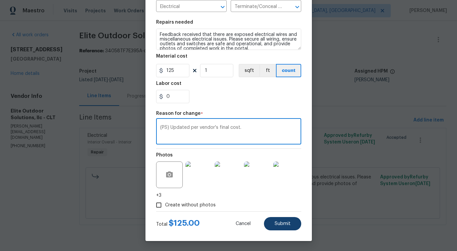
type textarea "(PS) Updated per vendor's final cost."
click at [276, 223] on span "Submit" at bounding box center [282, 223] width 16 height 5
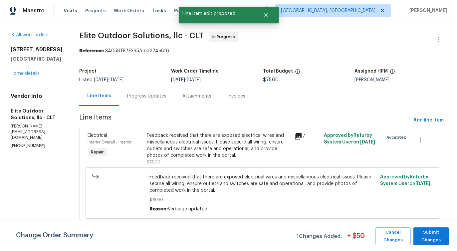
scroll to position [0, 0]
click at [428, 238] on span "Submit Changes" at bounding box center [431, 236] width 29 height 15
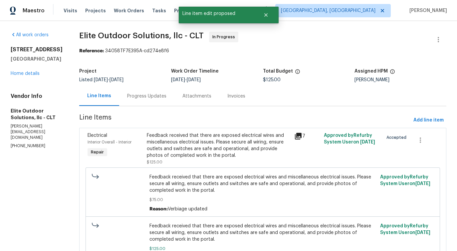
click at [150, 100] on div "Progress Updates" at bounding box center [146, 96] width 55 height 20
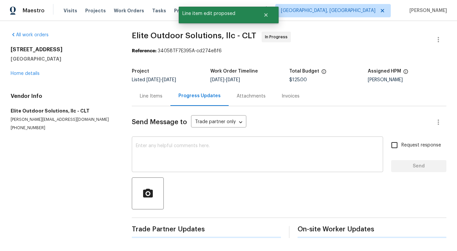
click at [159, 150] on textarea at bounding box center [257, 154] width 243 height 23
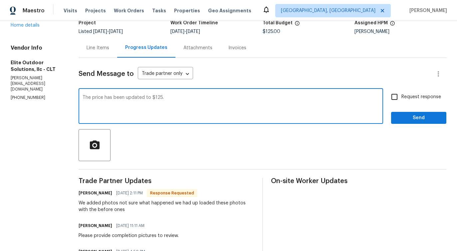
scroll to position [50, 0]
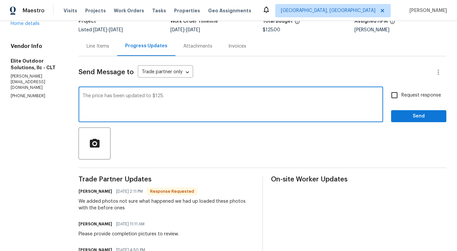
click at [83, 96] on textarea "The price has been updated to $125." at bounding box center [231, 104] width 296 height 23
click at [207, 99] on textarea "Received picturres. The price has been updated to $125." at bounding box center [231, 104] width 296 height 23
click at [0, 0] on span "pictures." at bounding box center [0, 0] width 0 height 0
click at [0, 0] on span "$125." at bounding box center [0, 0] width 0 height 0
click at [271, 94] on textarea "Received pictures. The price has been updated to $125. Please move the work ord…" at bounding box center [231, 104] width 296 height 23
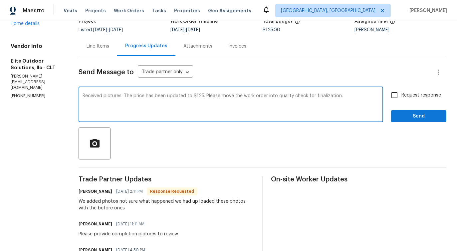
drag, startPoint x: 201, startPoint y: 96, endPoint x: 265, endPoint y: 96, distance: 64.9
click at [265, 96] on textarea "Received pictures. The price has been updated to $125. Please move the work ord…" at bounding box center [231, 104] width 296 height 23
click at [252, 112] on textarea "Received pictures. The price has been updated to $125. Please move the work ord…" at bounding box center [231, 104] width 296 height 23
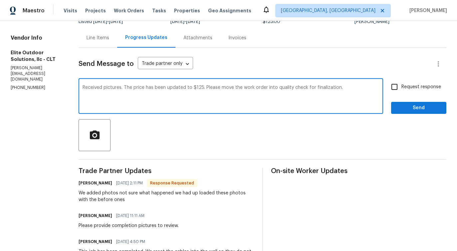
scroll to position [60, 0]
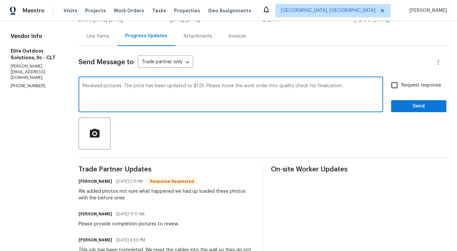
drag, startPoint x: 201, startPoint y: 86, endPoint x: 268, endPoint y: 86, distance: 67.2
click at [268, 86] on textarea "Received pictures. The price has been updated to $125. Please move the work ord…" at bounding box center [231, 95] width 296 height 23
click at [263, 100] on textarea "Received pictures. The price has been updated to $125. Please move the work ord…" at bounding box center [231, 95] width 296 height 23
type textarea "Received pictures. The price has been updated to $125. Please move the work ord…"
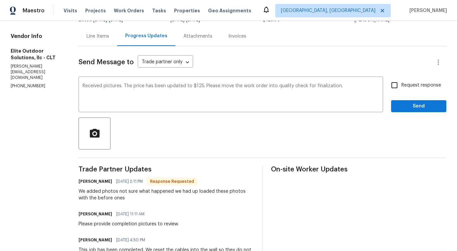
click at [412, 85] on span "Request response" at bounding box center [421, 85] width 40 height 7
click at [401, 85] on input "Request response" at bounding box center [394, 85] width 14 height 14
checkbox input "true"
click at [413, 107] on span "Send" at bounding box center [418, 106] width 45 height 8
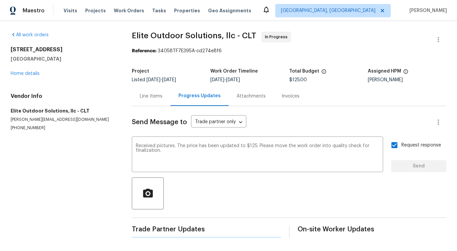
scroll to position [0, 0]
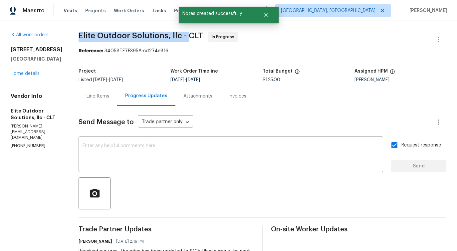
drag, startPoint x: 73, startPoint y: 37, endPoint x: 181, endPoint y: 37, distance: 108.5
copy span "Elite Outdoor Solutions, llc -"
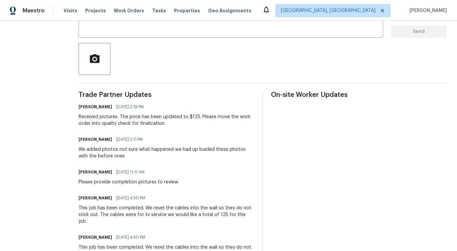
scroll to position [135, 0]
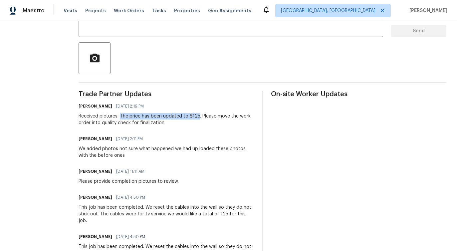
drag, startPoint x: 115, startPoint y: 116, endPoint x: 192, endPoint y: 116, distance: 77.2
click at [192, 116] on div "Received pictures. The price has been updated to $125. Please move the work ord…" at bounding box center [167, 119] width 176 height 13
copy div "The price has been updated to $125"
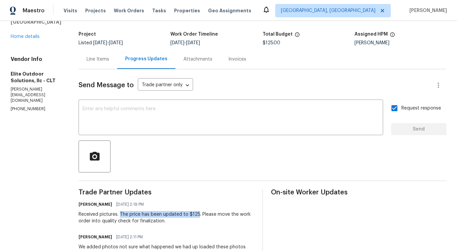
scroll to position [0, 0]
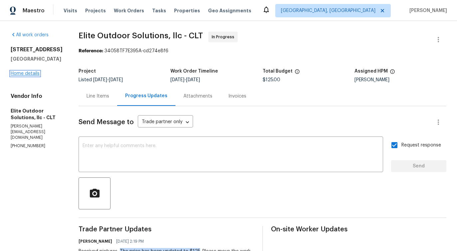
click at [24, 75] on link "Home details" at bounding box center [25, 73] width 29 height 5
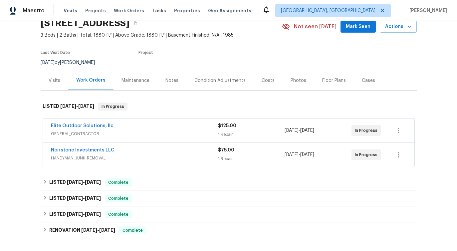
scroll to position [35, 0]
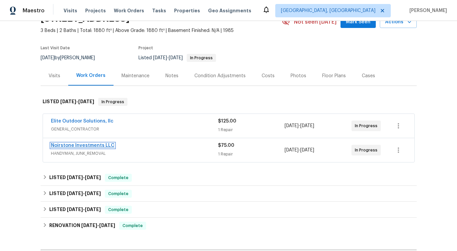
click at [89, 145] on link "Noirstone Investments LLC" at bounding box center [83, 145] width 64 height 5
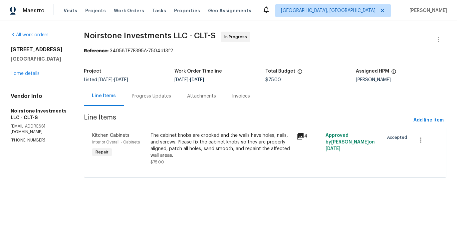
click at [154, 102] on div "Progress Updates" at bounding box center [151, 96] width 55 height 20
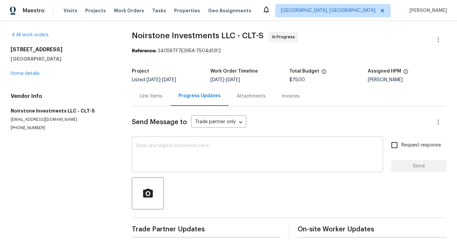
click at [158, 153] on textarea at bounding box center [257, 154] width 243 height 23
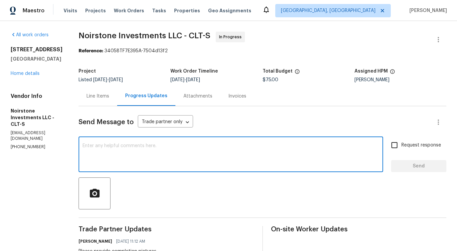
click at [158, 153] on textarea at bounding box center [231, 154] width 296 height 23
click at [100, 92] on div "Line Items" at bounding box center [98, 96] width 39 height 20
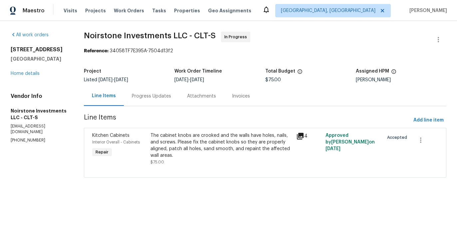
click at [210, 142] on div "The cabinet knobs are crooked and the walls have holes, nails, and screws. Plea…" at bounding box center [221, 145] width 142 height 27
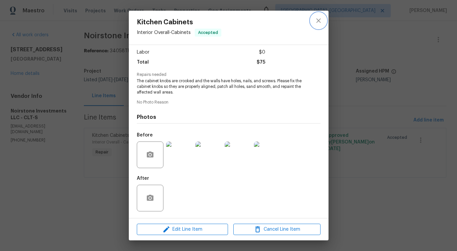
click at [320, 18] on icon "close" at bounding box center [318, 21] width 8 height 8
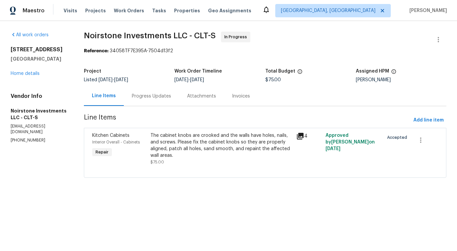
click at [31, 126] on p "noirstoneinvest@gmail.com" at bounding box center [39, 128] width 57 height 11
copy p "noirstoneinvest@gmail.com"
click at [172, 154] on div "The cabinet knobs are crooked and the walls have holes, nails, and screws. Plea…" at bounding box center [221, 145] width 142 height 27
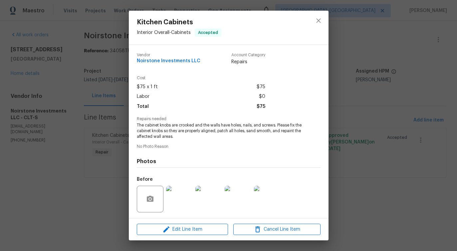
click at [184, 128] on span "The cabinet knobs are crooked and the walls have holes, nails, and screws. Plea…" at bounding box center [219, 130] width 165 height 17
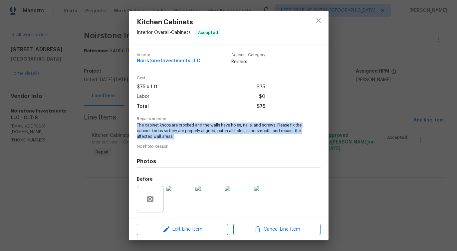
copy span "The cabinet knobs are crooked and the walls have holes, nails, and screws. Plea…"
click at [319, 21] on icon "close" at bounding box center [318, 20] width 4 height 4
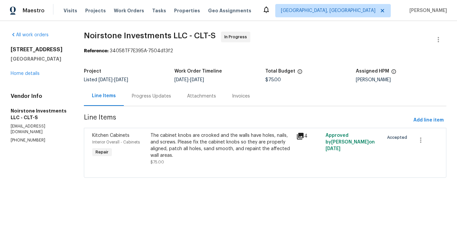
click at [130, 98] on div "Progress Updates" at bounding box center [151, 96] width 55 height 20
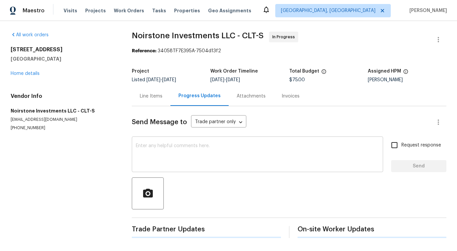
click at [162, 155] on textarea at bounding box center [257, 154] width 243 height 23
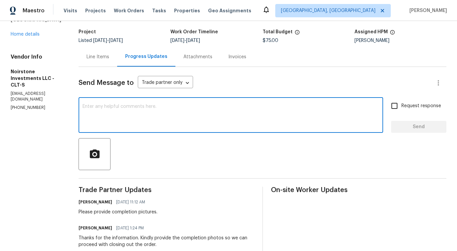
scroll to position [112, 0]
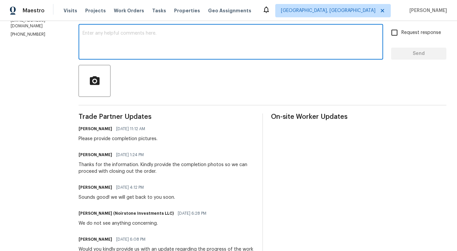
click at [118, 141] on div "Please provide completion pictures." at bounding box center [118, 138] width 79 height 7
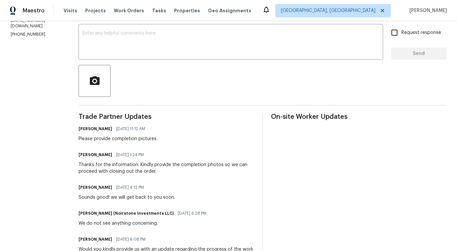
click at [118, 141] on div "Please provide completion pictures." at bounding box center [118, 138] width 79 height 7
copy div "Please provide completion pictures."
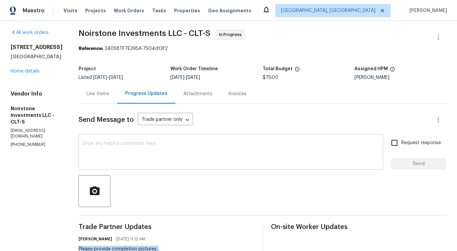
scroll to position [0, 0]
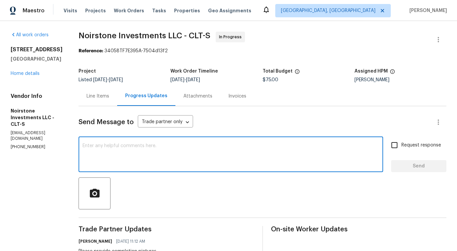
click at [132, 150] on textarea at bounding box center [231, 154] width 296 height 23
paste textarea "Please provide completion pictures."
click at [169, 148] on textarea "Please provide completion pictures." at bounding box center [231, 154] width 296 height 23
click at [167, 145] on textarea "Please provide completion pictures." at bounding box center [231, 154] width 296 height 23
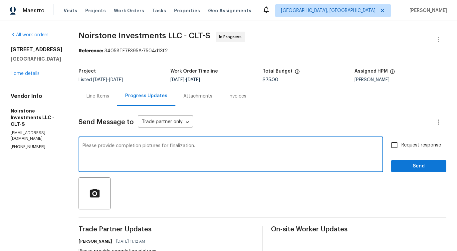
drag, startPoint x: 97, startPoint y: 146, endPoint x: 262, endPoint y: 150, distance: 165.0
click at [262, 149] on textarea "Please provide completion pictures for finalization." at bounding box center [231, 154] width 296 height 23
type textarea "Please provide completion pictures for finalization."
click at [417, 144] on span "Request response" at bounding box center [421, 145] width 40 height 7
click at [401, 144] on input "Request response" at bounding box center [394, 145] width 14 height 14
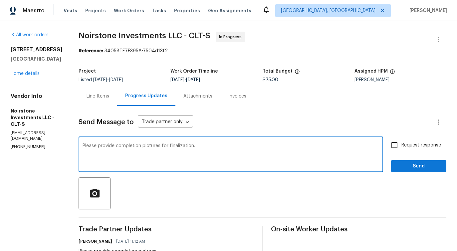
checkbox input "true"
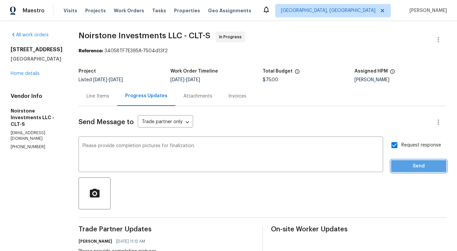
click at [412, 167] on span "Send" at bounding box center [418, 166] width 45 height 8
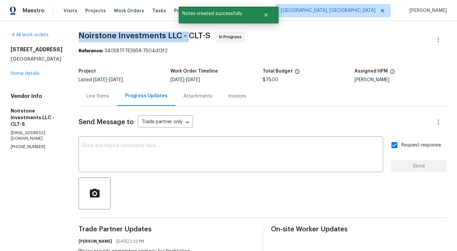
drag, startPoint x: 79, startPoint y: 35, endPoint x: 189, endPoint y: 34, distance: 109.5
click at [189, 34] on span "Noirstone Investments LLC - CLT-S" at bounding box center [145, 36] width 132 height 8
copy span "Noirstone Investments LLC -"
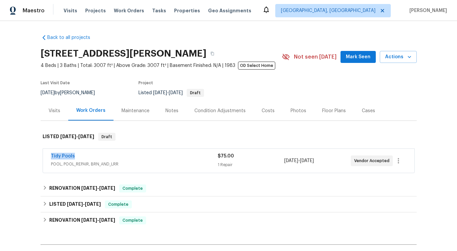
drag, startPoint x: 49, startPoint y: 158, endPoint x: 91, endPoint y: 157, distance: 42.6
click at [91, 157] on div "Tidy Pools POOL, POOL_REPAIR, BRN_AND_LRR $75.00 1 Repair [DATE] - [DATE] Vendo…" at bounding box center [228, 161] width 371 height 24
copy link "Tidy Pools"
click at [60, 156] on link "Tidy Pools" at bounding box center [63, 156] width 24 height 5
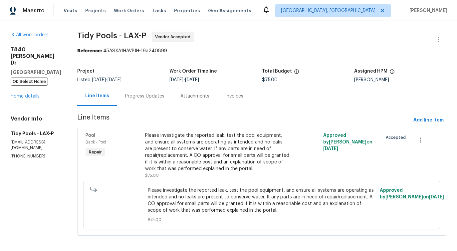
click at [126, 101] on div "Progress Updates" at bounding box center [144, 96] width 55 height 20
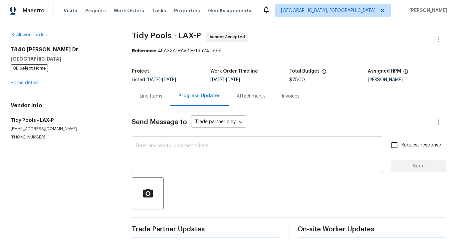
click at [152, 146] on textarea at bounding box center [257, 154] width 243 height 23
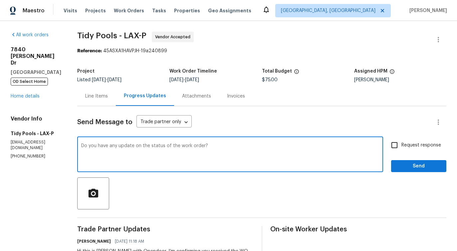
type textarea "Do you have any update on the status of the work order?"
click at [390, 146] on input "Request response" at bounding box center [394, 145] width 14 height 14
checkbox input "true"
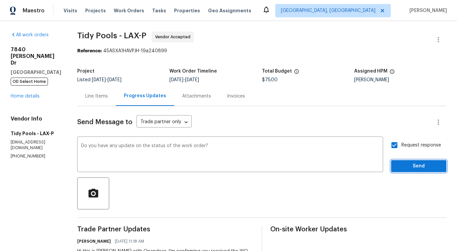
click at [408, 166] on span "Send" at bounding box center [418, 166] width 45 height 8
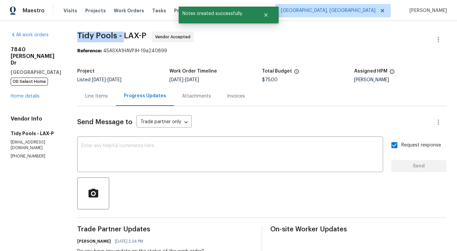
drag, startPoint x: 74, startPoint y: 34, endPoint x: 118, endPoint y: 37, distance: 45.0
click at [118, 37] on div "All work orders [STREET_ADDRESS][PERSON_NAME][PERSON_NAME] OD Select Home Home …" at bounding box center [228, 173] width 457 height 305
copy span "Tidy Pools -"
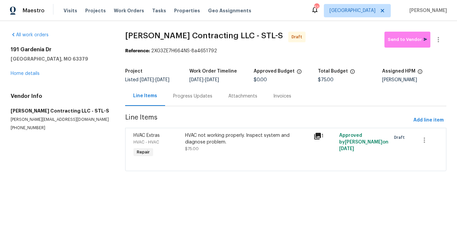
click at [196, 103] on div "Progress Updates" at bounding box center [192, 96] width 55 height 20
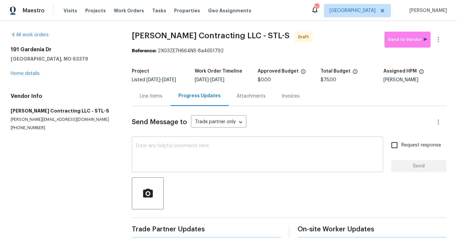
click at [197, 145] on textarea at bounding box center [257, 154] width 243 height 23
click at [150, 99] on div "Line Items" at bounding box center [151, 96] width 23 height 7
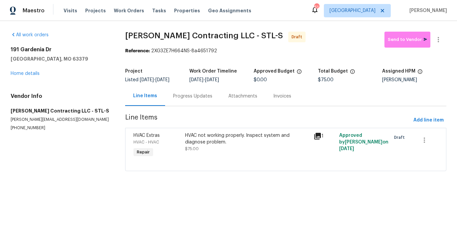
click at [386, 81] on div "[PERSON_NAME]" at bounding box center [414, 80] width 64 height 5
copy div "[PERSON_NAME]"
